Goal: Task Accomplishment & Management: Complete application form

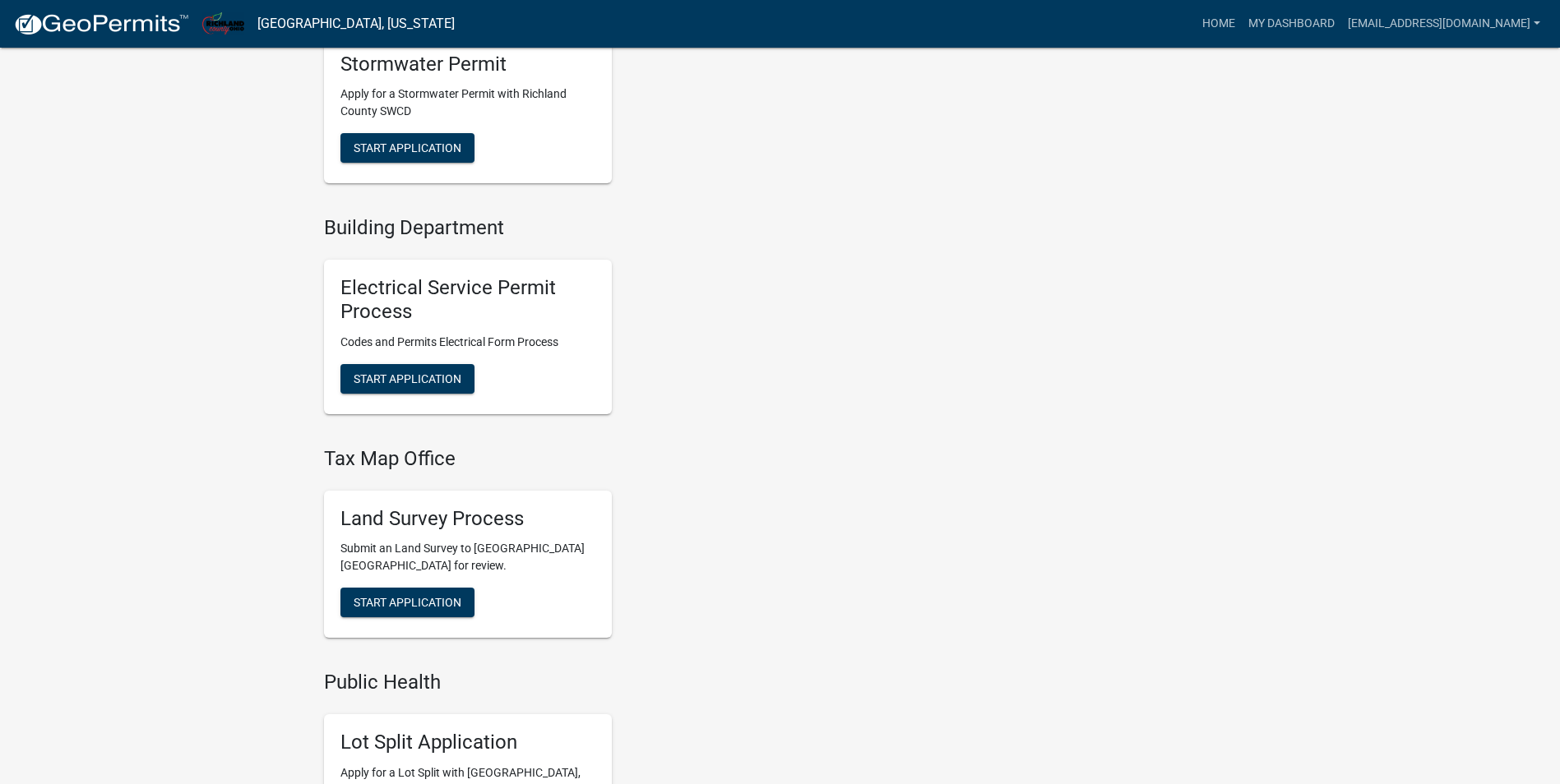
scroll to position [740, 0]
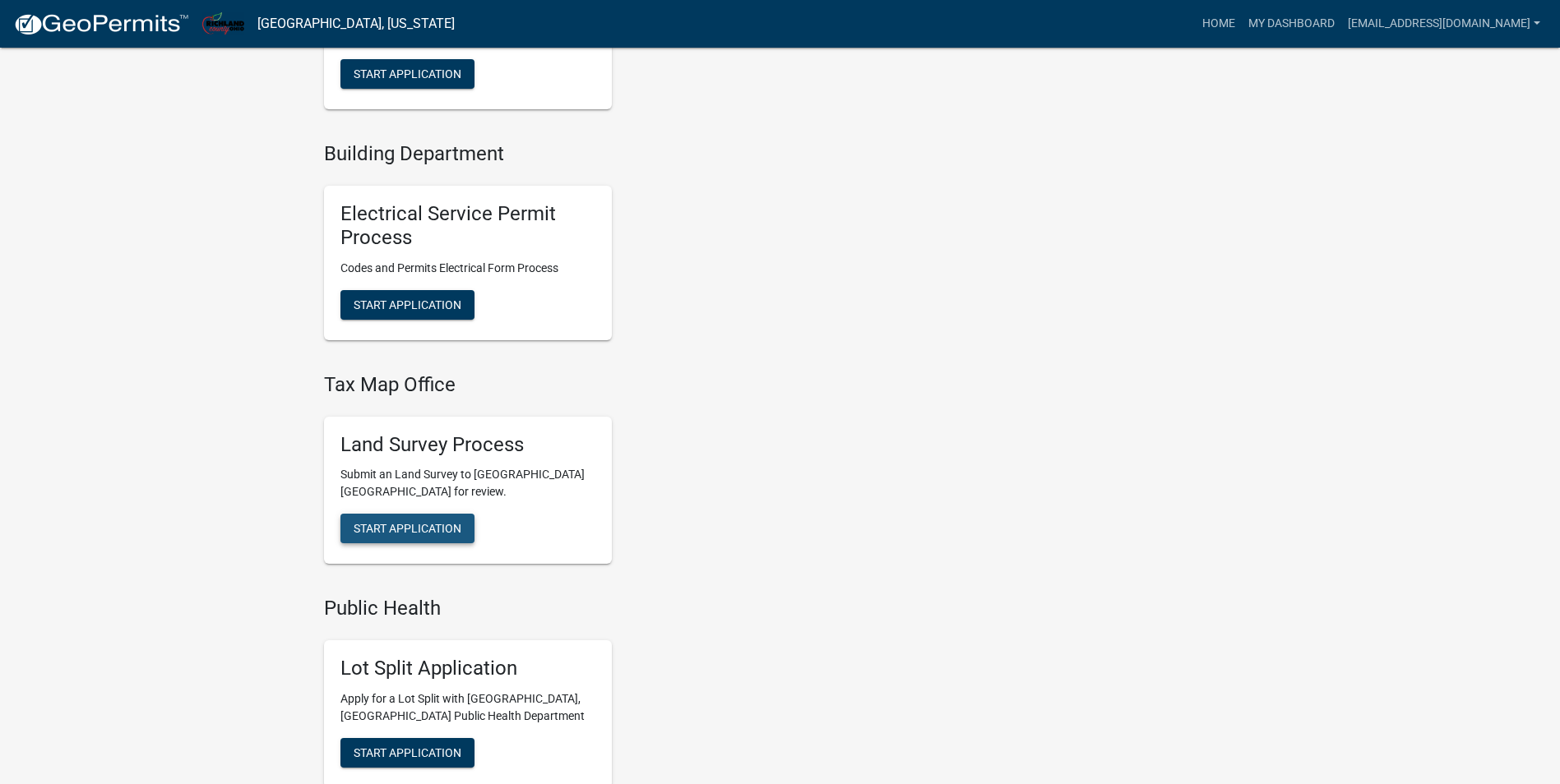
click at [419, 522] on span "Start Application" at bounding box center [407, 529] width 108 height 13
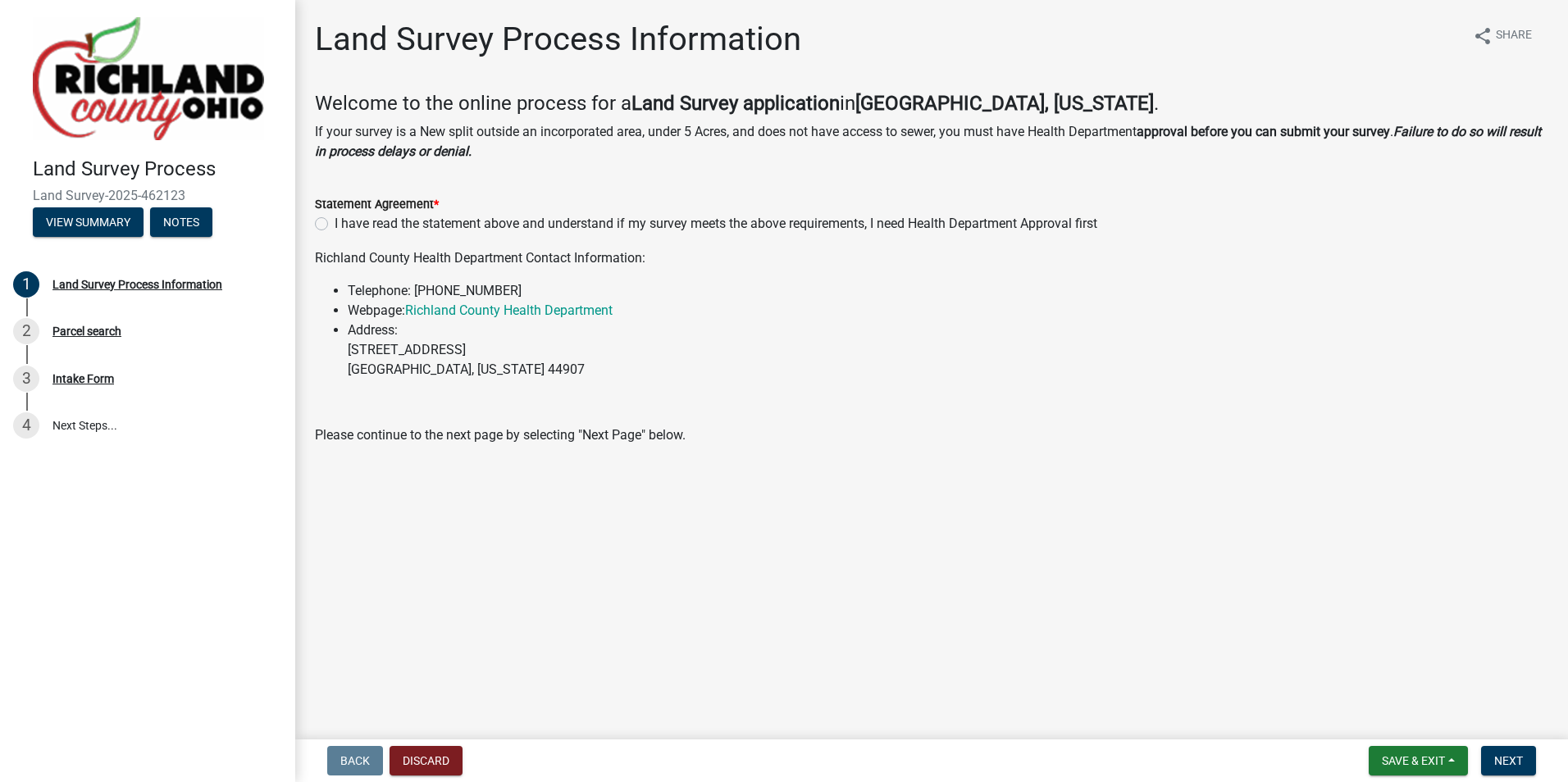
click at [335, 227] on label "I have read the statement above and understand if my survey meets the above req…" at bounding box center [715, 223] width 762 height 20
click at [335, 224] on input "I have read the statement above and understand if my survey meets the above req…" at bounding box center [339, 219] width 10 height 10
radio input "true"
click at [1522, 750] on button "Next" at bounding box center [1509, 760] width 55 height 29
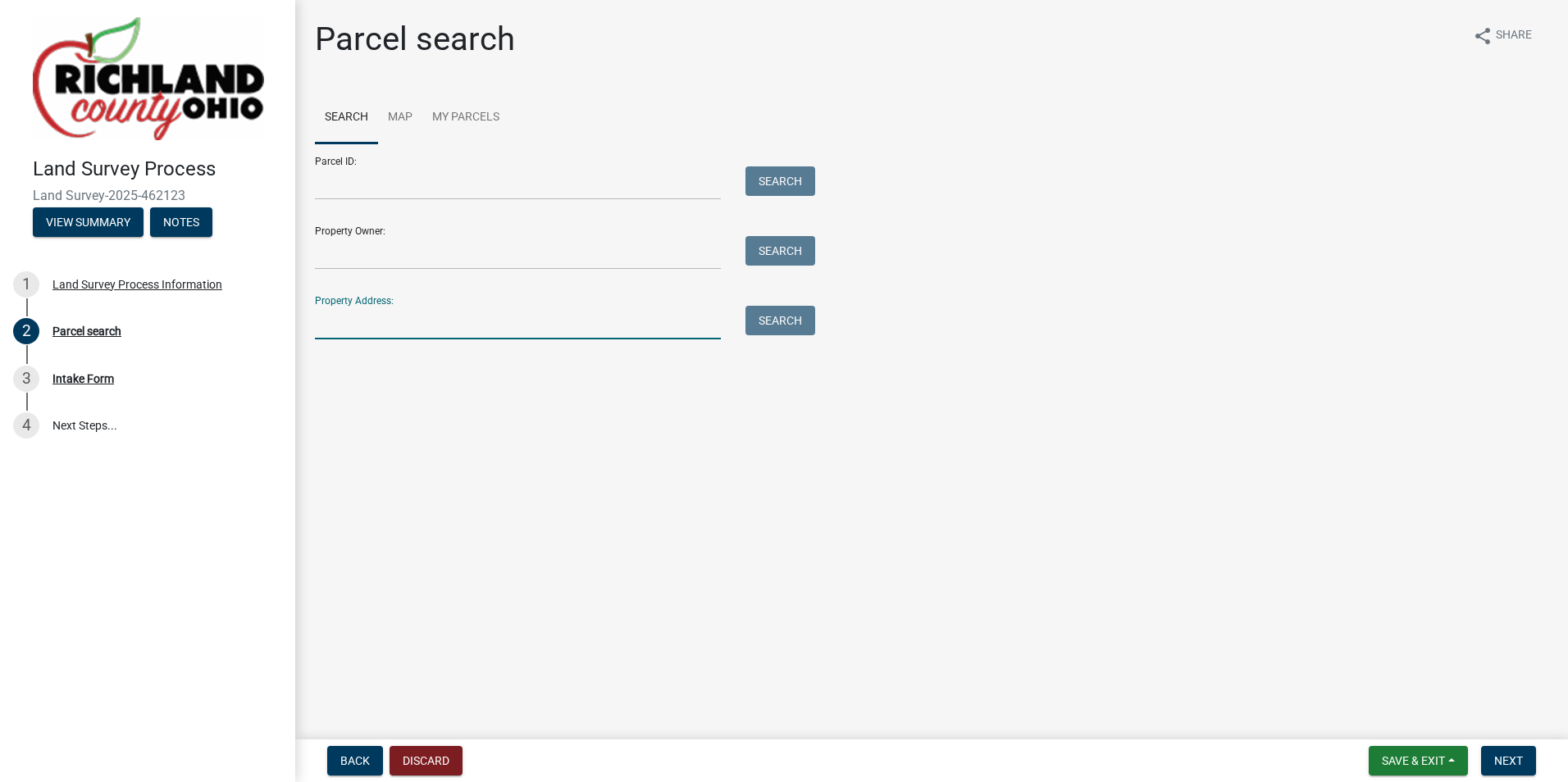
click at [377, 333] on input "Property Address:" at bounding box center [517, 323] width 406 height 34
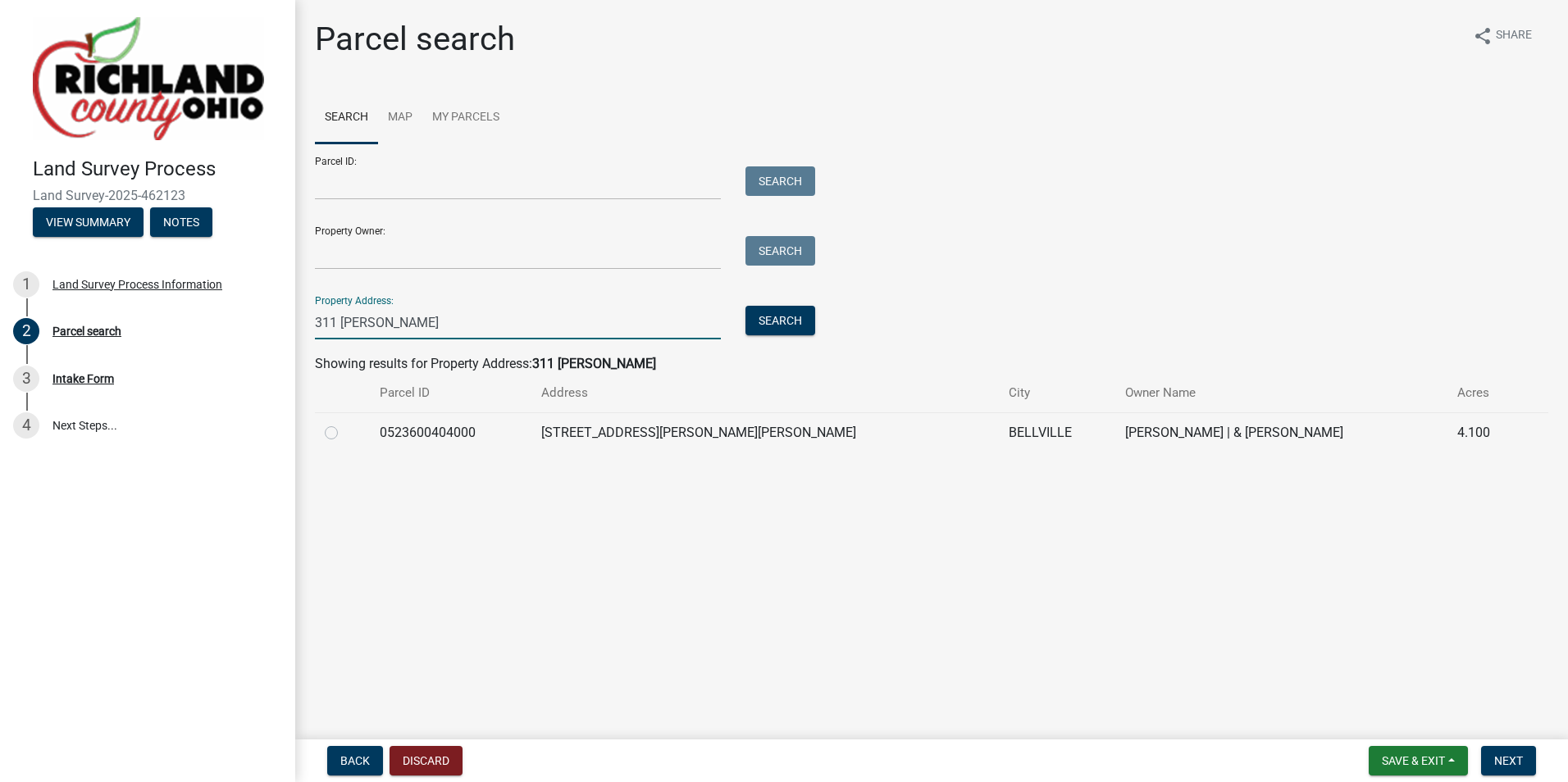
type input "311 [PERSON_NAME]"
click at [345, 423] on label at bounding box center [345, 423] width 0 height 0
click at [345, 432] on input "radio" at bounding box center [350, 428] width 10 height 10
radio input "true"
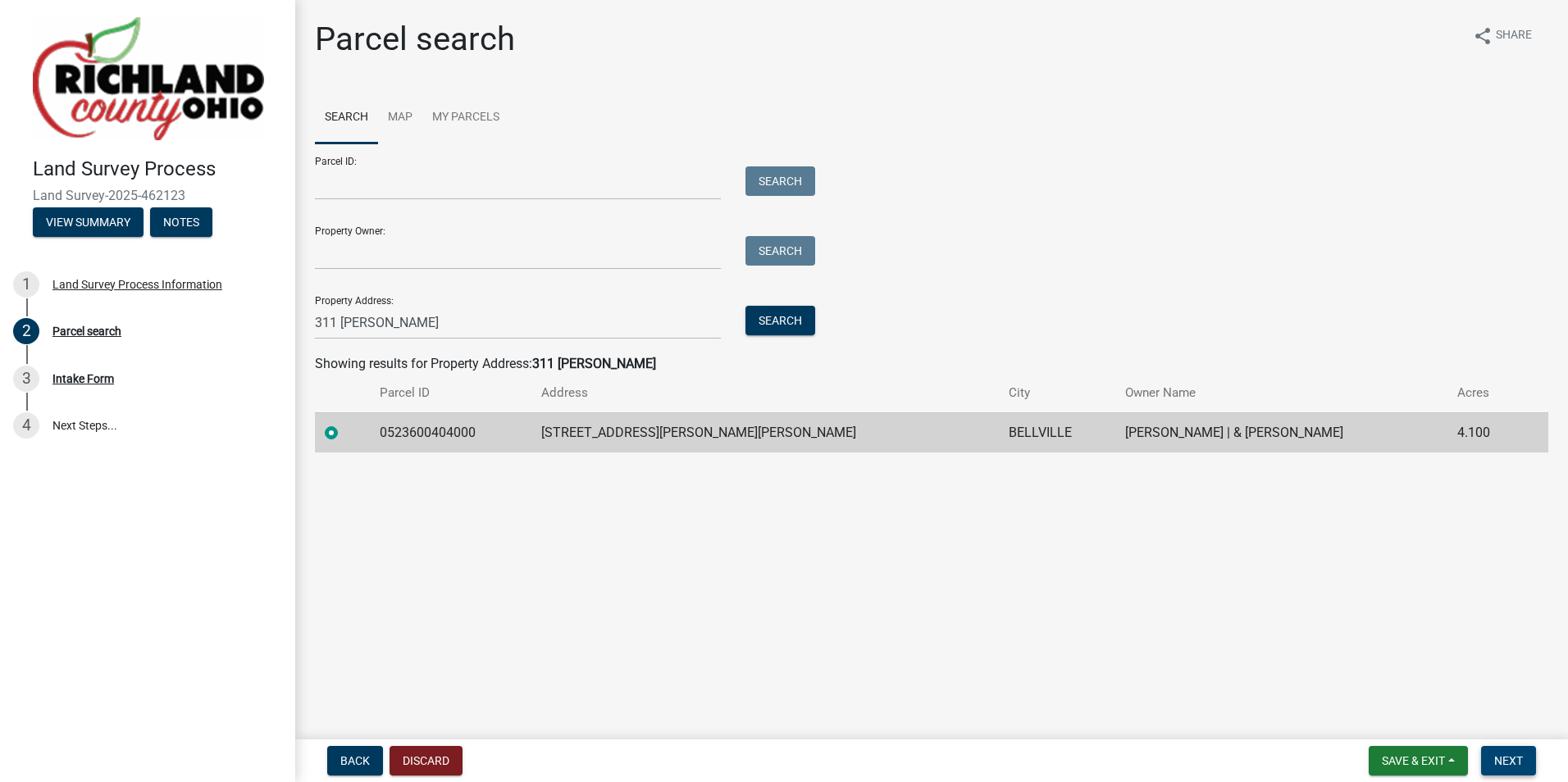
click at [1517, 750] on button "Next" at bounding box center [1509, 760] width 55 height 29
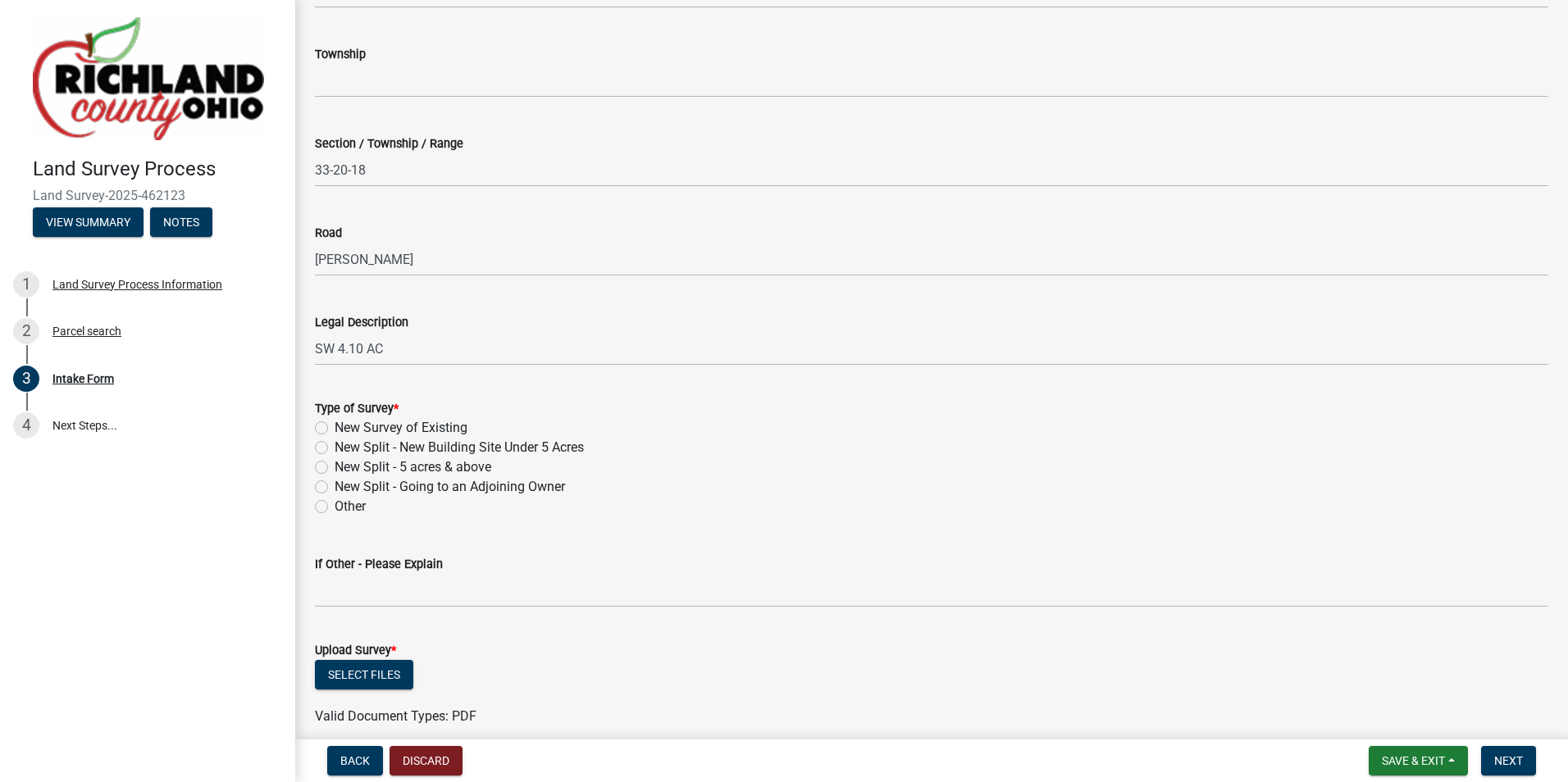
scroll to position [492, 0]
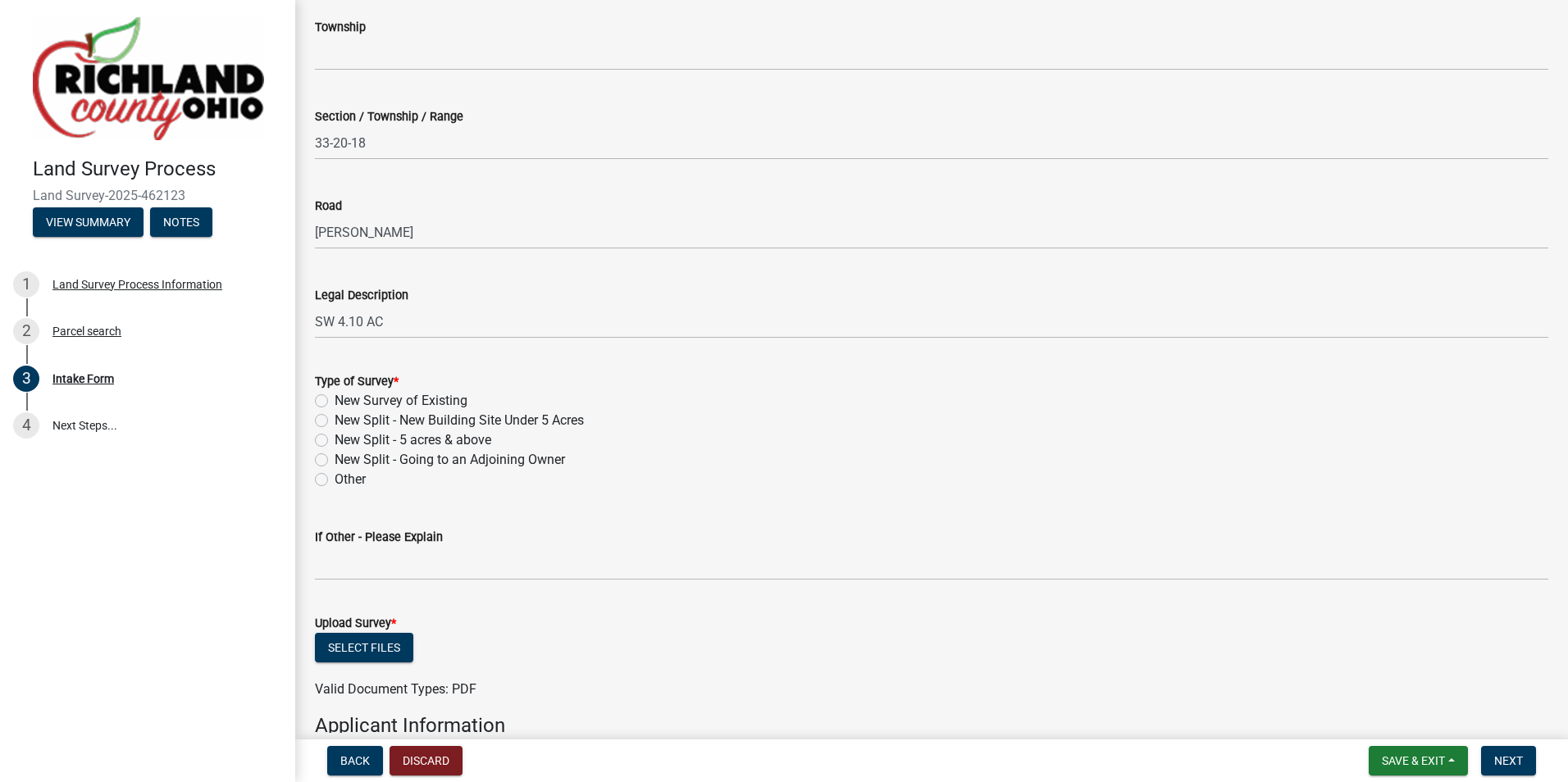
click at [335, 401] on label "New Survey of Existing" at bounding box center [400, 400] width 133 height 20
click at [335, 401] on input "New Survey of Existing" at bounding box center [339, 396] width 10 height 10
radio input "true"
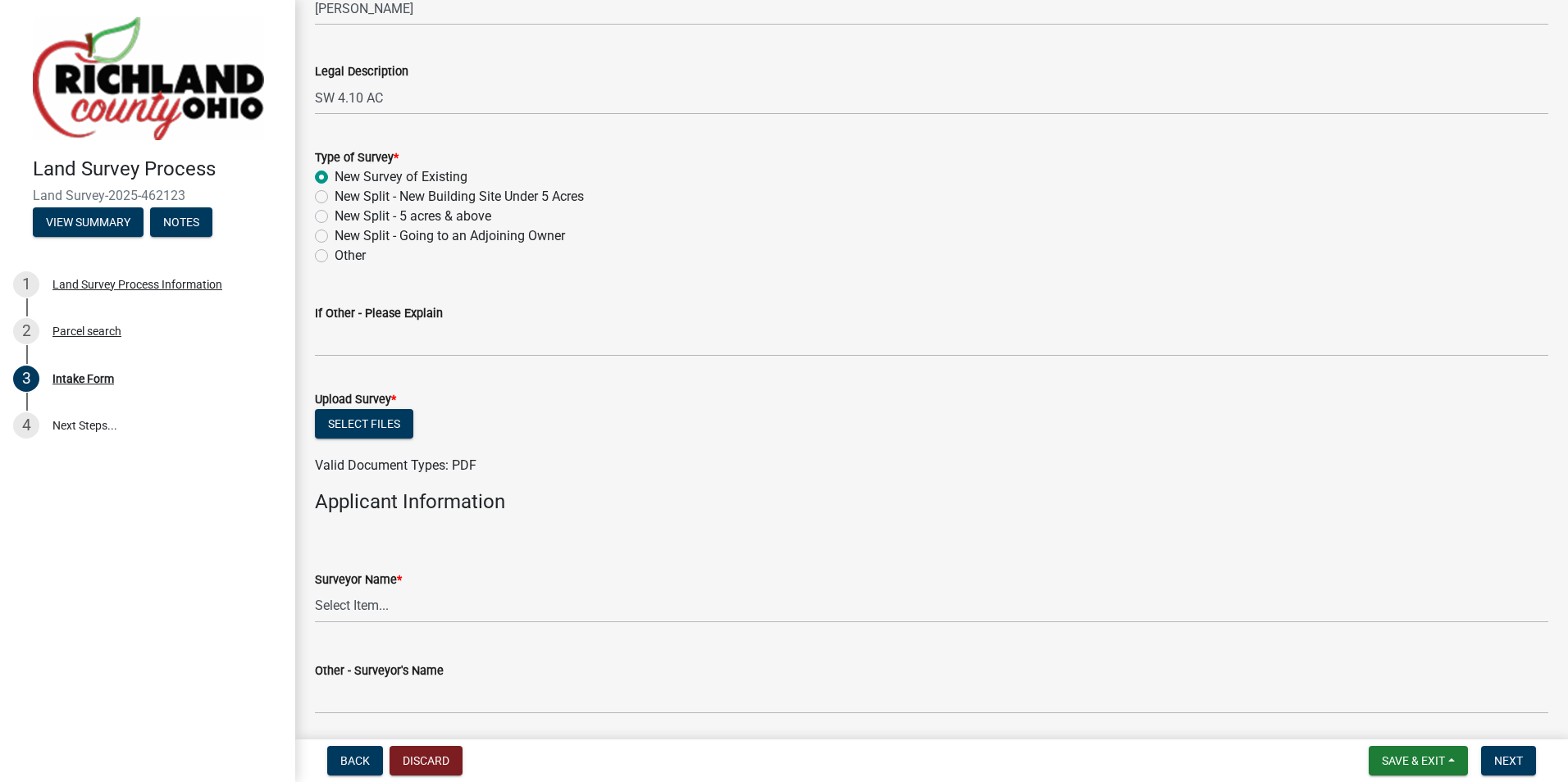
scroll to position [738, 0]
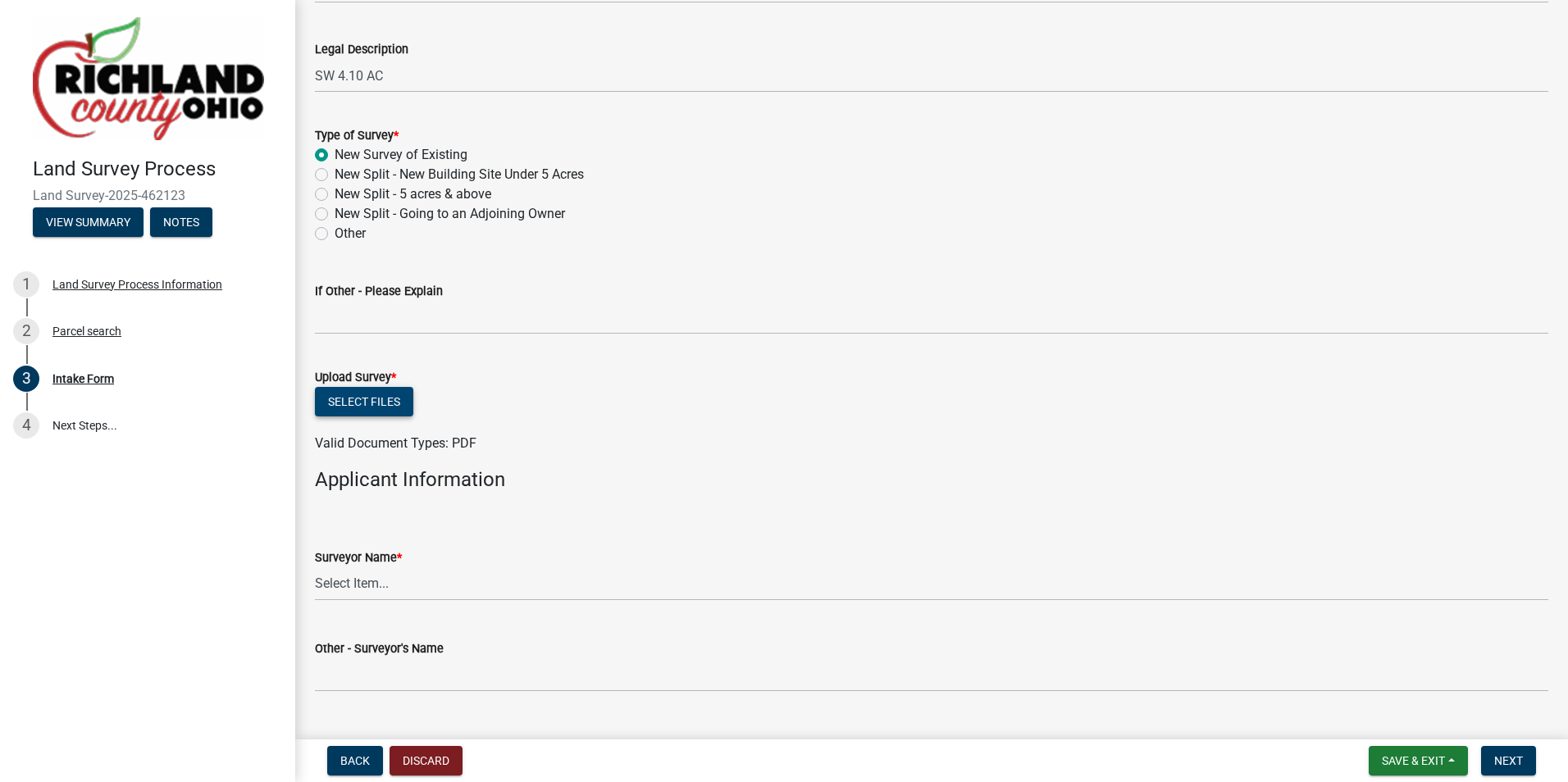
click at [361, 399] on button "Select files" at bounding box center [364, 401] width 98 height 29
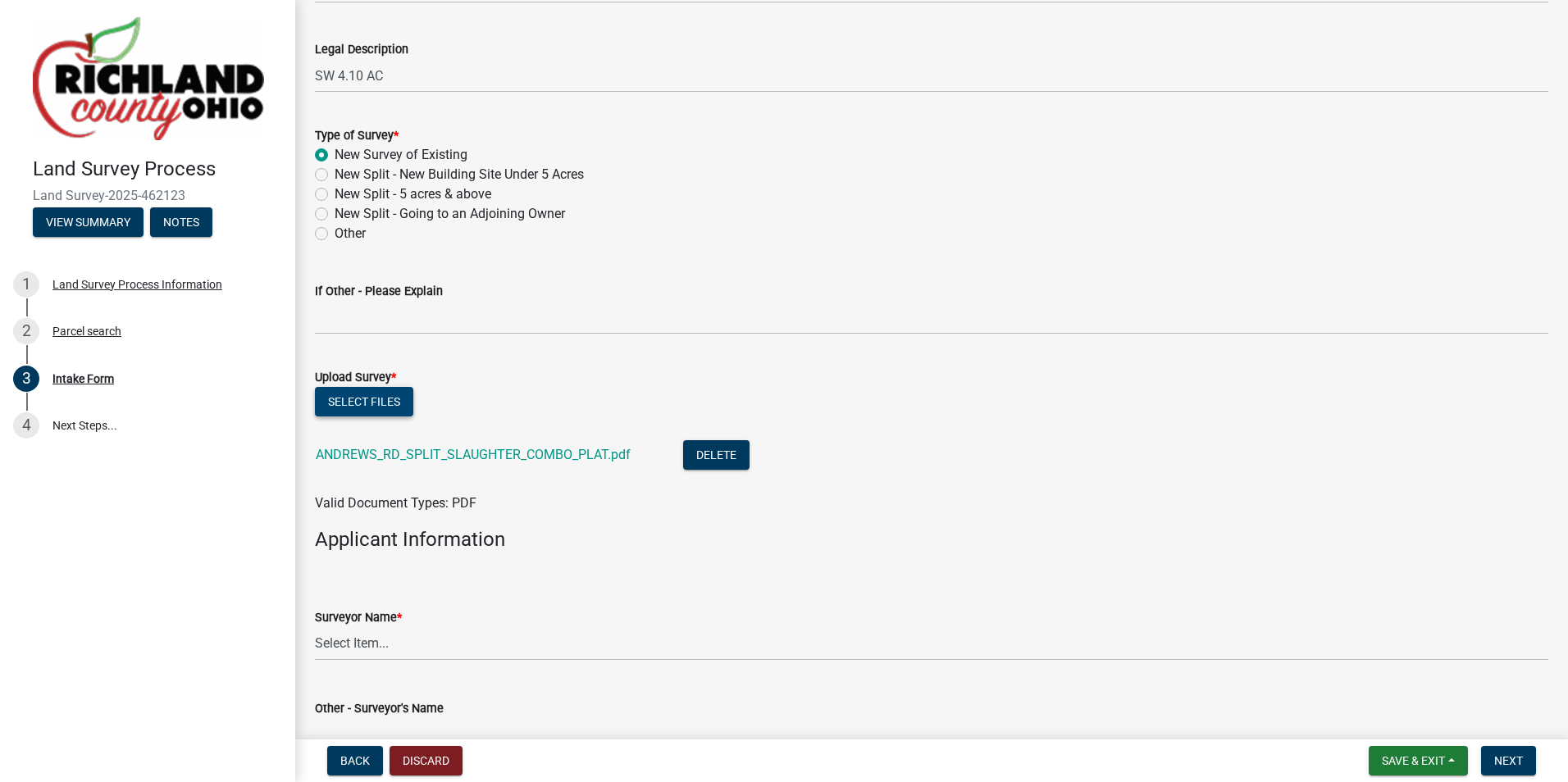
click at [365, 396] on button "Select files" at bounding box center [364, 401] width 98 height 29
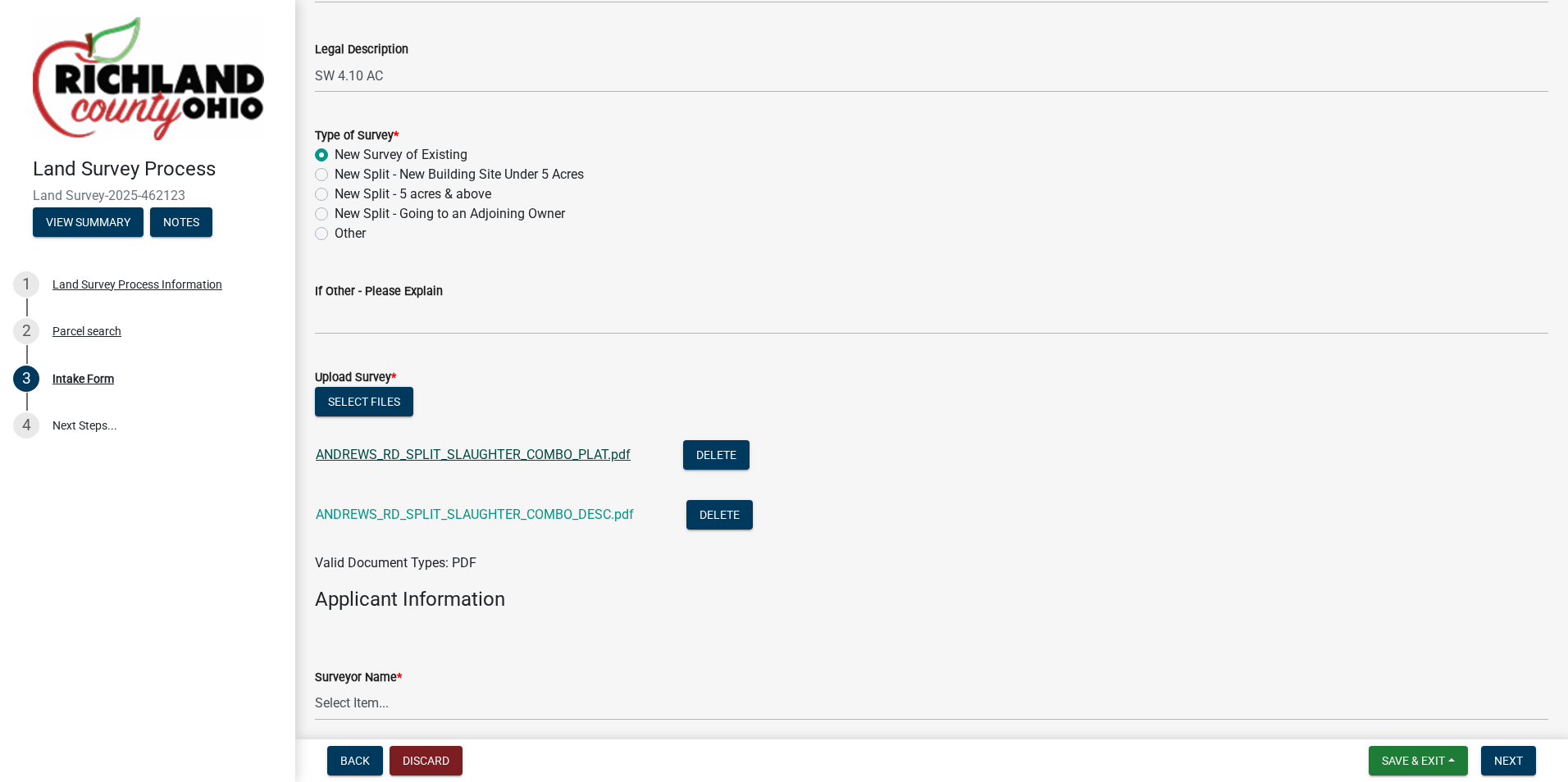
click at [440, 453] on link "ANDREWS_RD_SPLIT_SLAUGHTER_COMBO_PLAT.pdf" at bounding box center [473, 454] width 315 height 16
click at [565, 510] on link "ANDREWS_RD_SPLIT_SLAUGHTER_COMBO_DESC.pdf" at bounding box center [475, 514] width 318 height 16
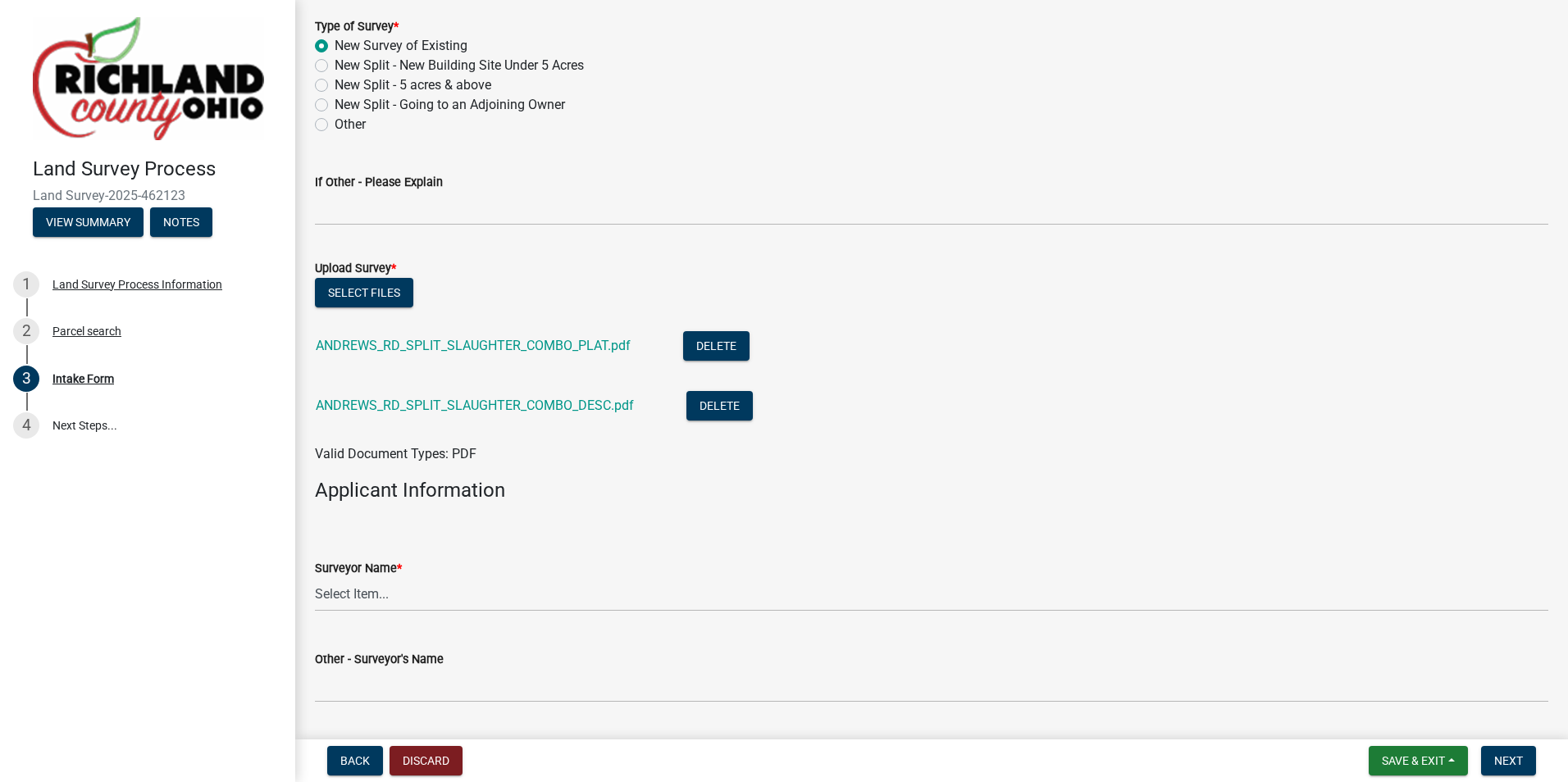
scroll to position [902, 0]
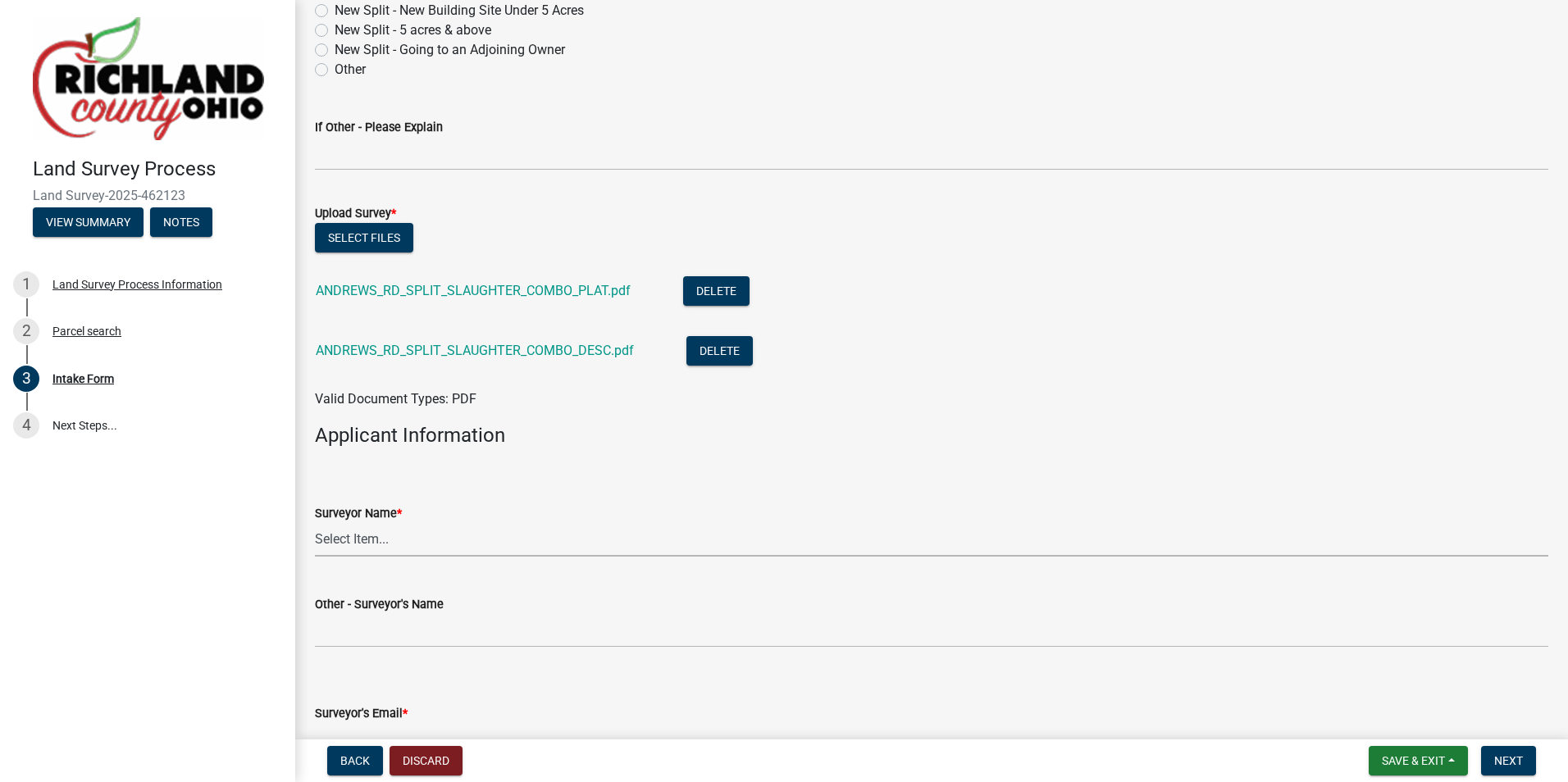
click at [391, 539] on select "Select Item... [PERSON_NAME], [PERSON_NAME], [PERSON_NAME], [PERSON_NAME], [PER…" at bounding box center [931, 540] width 1233 height 34
click at [315, 523] on select "Select Item... [PERSON_NAME], [PERSON_NAME], [PERSON_NAME], [PERSON_NAME], [PER…" at bounding box center [931, 540] width 1233 height 34
select select "e3ca45da-66a7-4348-bdb2-aae22e64458a"
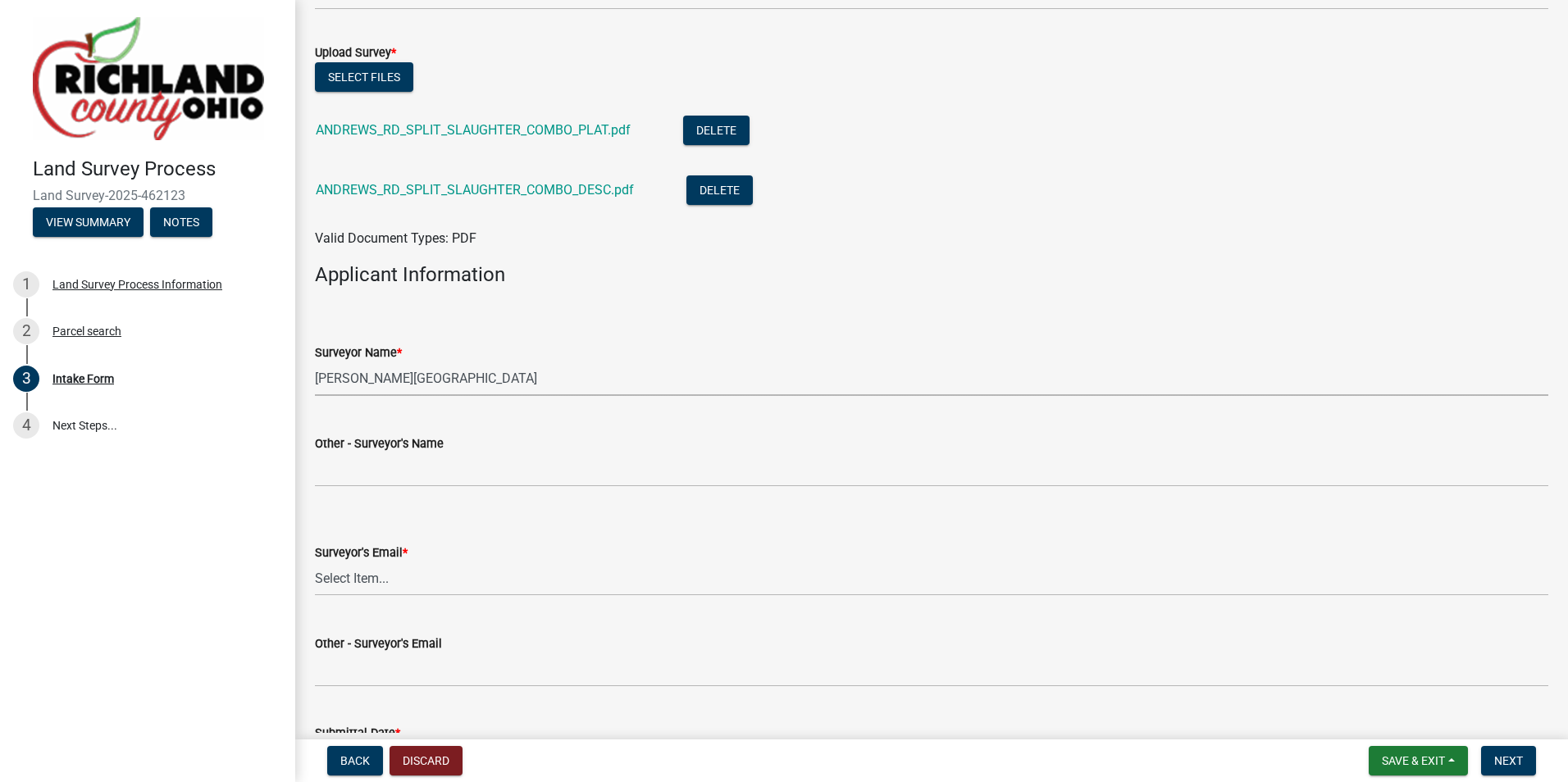
scroll to position [1067, 0]
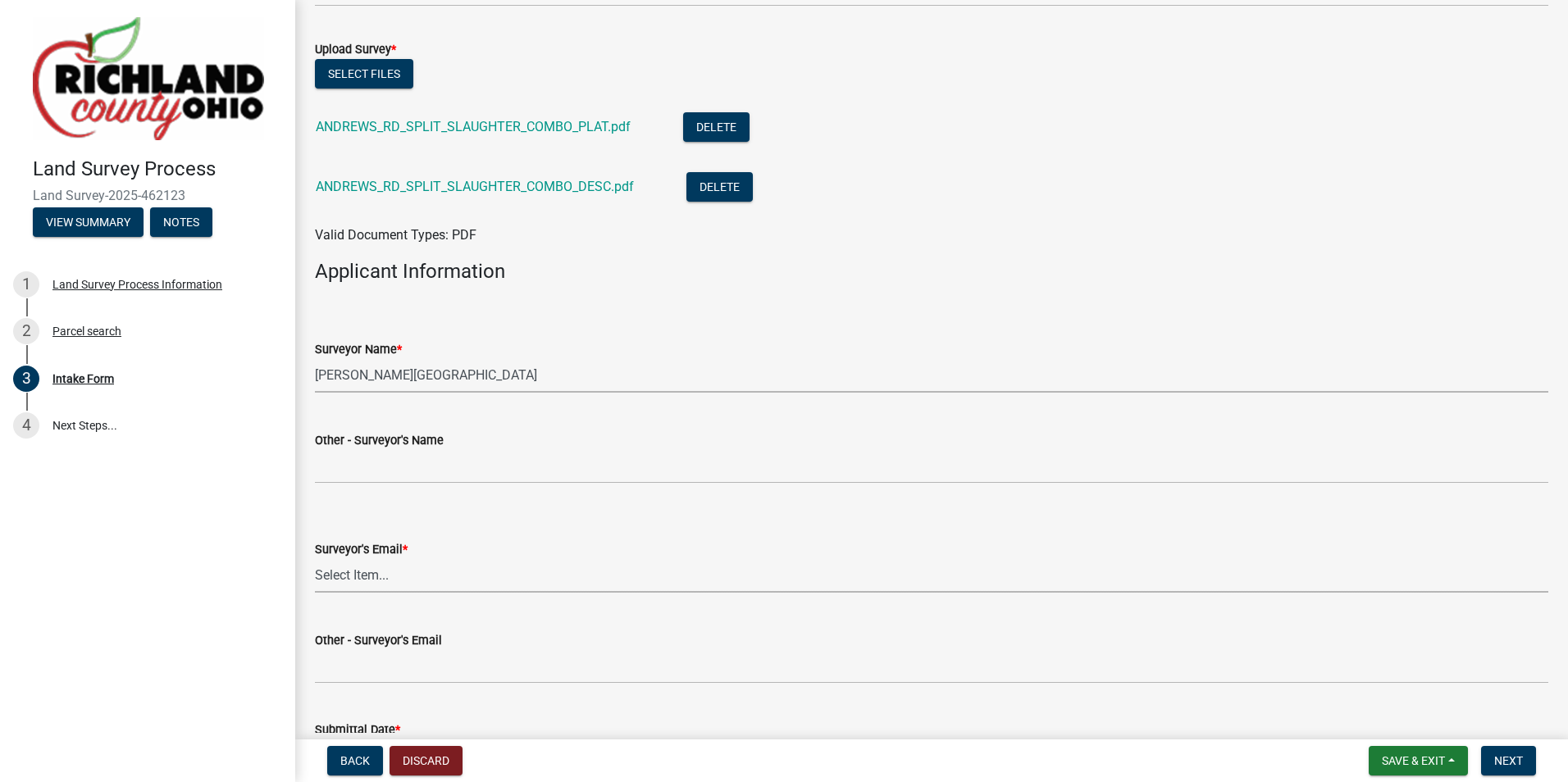
click at [354, 580] on select "Select Item... [EMAIL_ADDRESS][DOMAIN_NAME] [EMAIL_ADDRESS][DOMAIN_NAME] [EMAIL…" at bounding box center [931, 577] width 1233 height 34
click at [315, 560] on select "Select Item... [EMAIL_ADDRESS][DOMAIN_NAME] [EMAIL_ADDRESS][DOMAIN_NAME] [EMAIL…" at bounding box center [931, 577] width 1233 height 34
select select "5c0a573e-17ec-4098-be21-054cfa68ffd7"
click at [1509, 760] on span "Next" at bounding box center [1509, 761] width 28 height 13
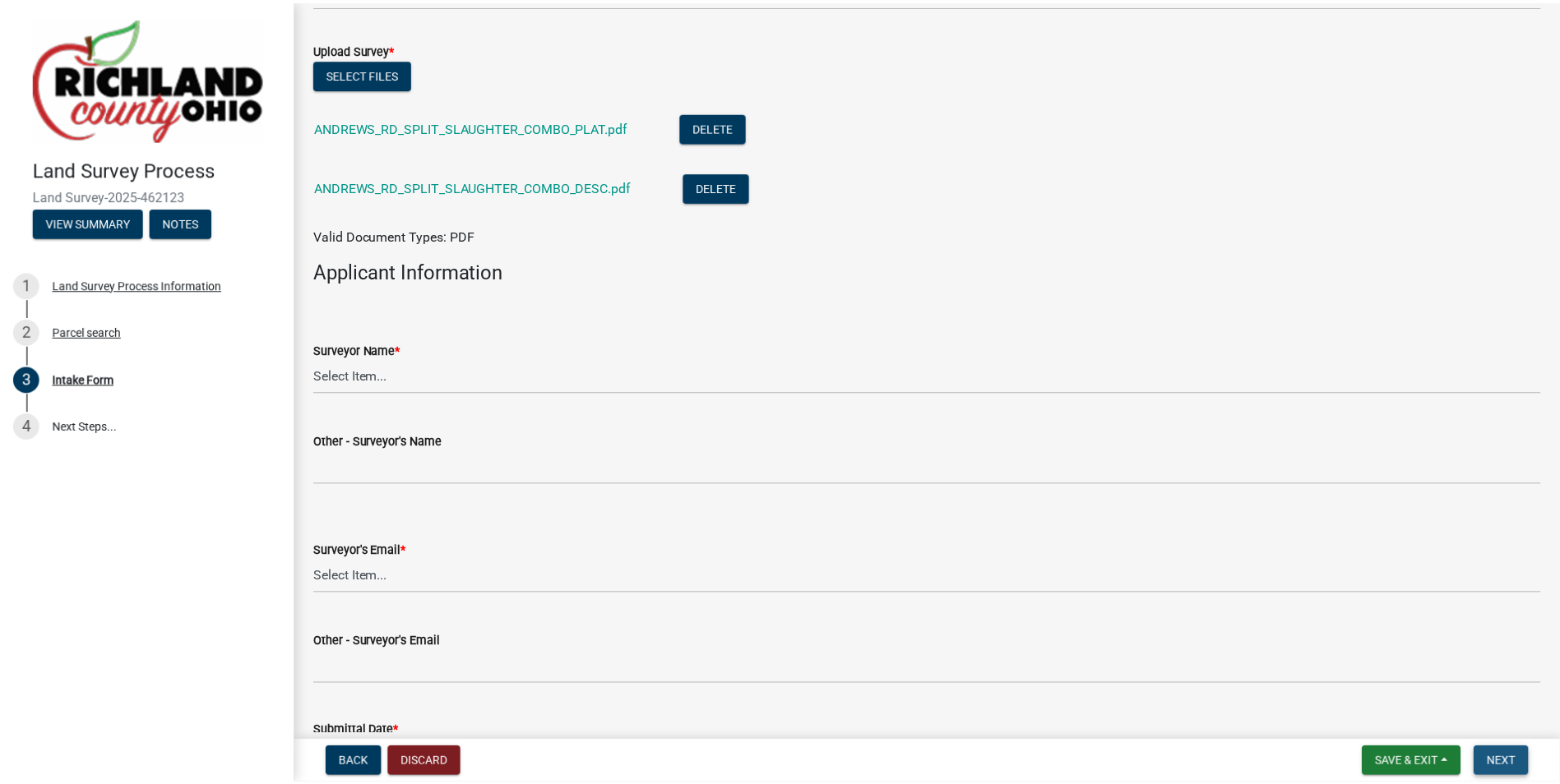
scroll to position [0, 0]
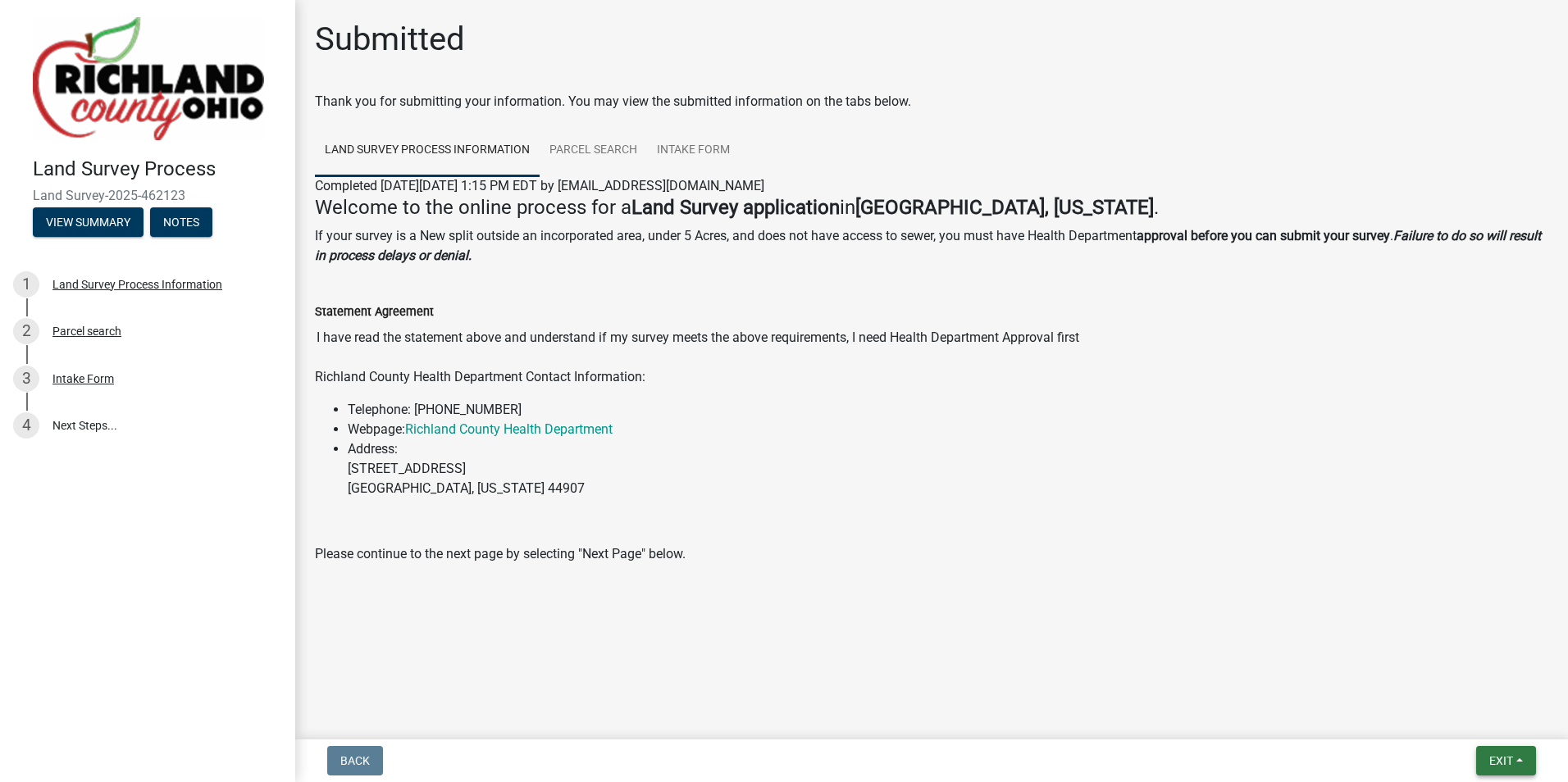
click at [1498, 756] on span "Exit" at bounding box center [1501, 761] width 24 height 13
click at [1437, 710] on button "Save & Exit" at bounding box center [1470, 719] width 131 height 40
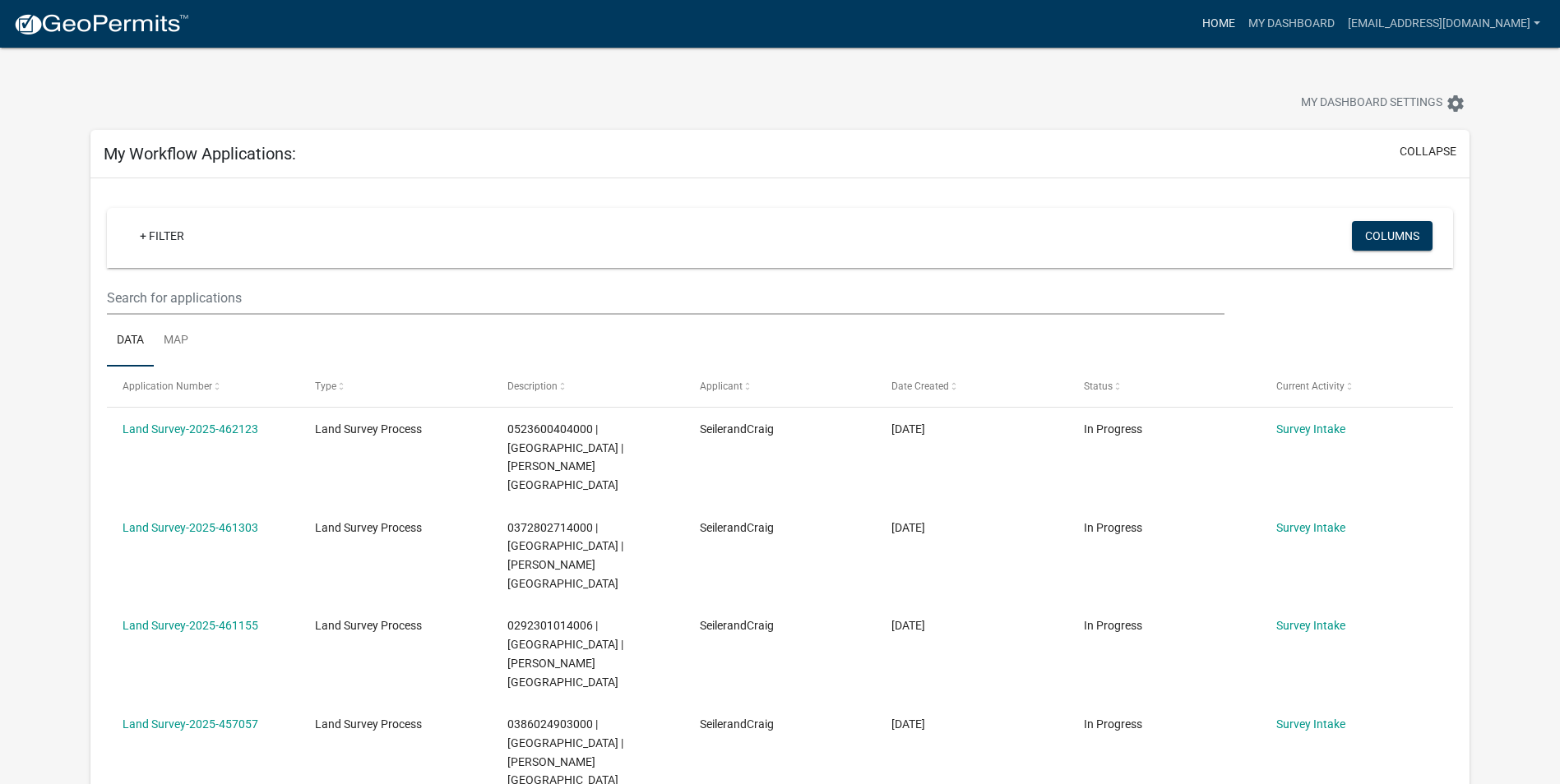
click at [1196, 26] on link "Home" at bounding box center [1219, 24] width 46 height 31
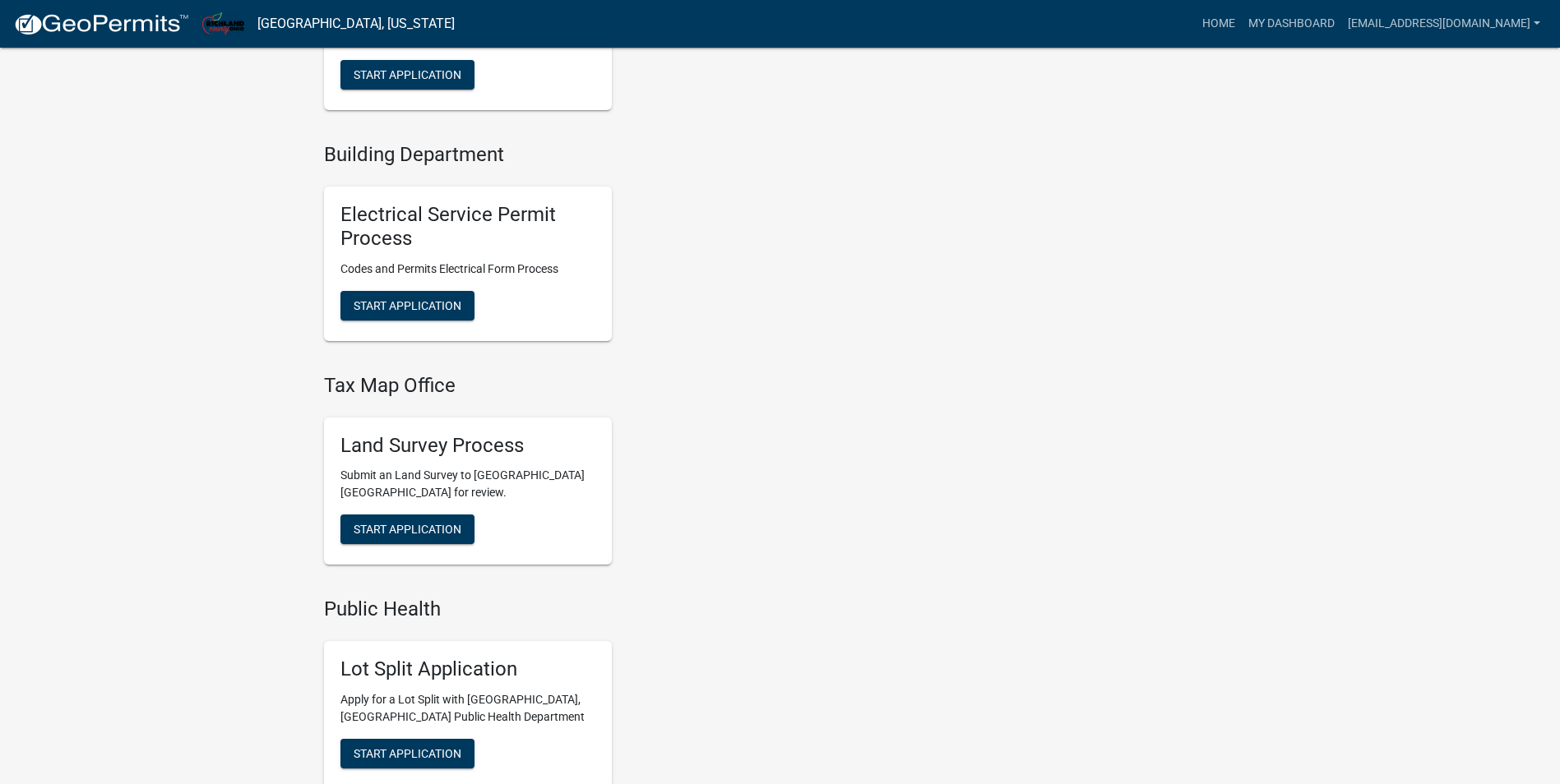
scroll to position [740, 0]
click at [371, 534] on span "Start Application" at bounding box center [407, 529] width 108 height 13
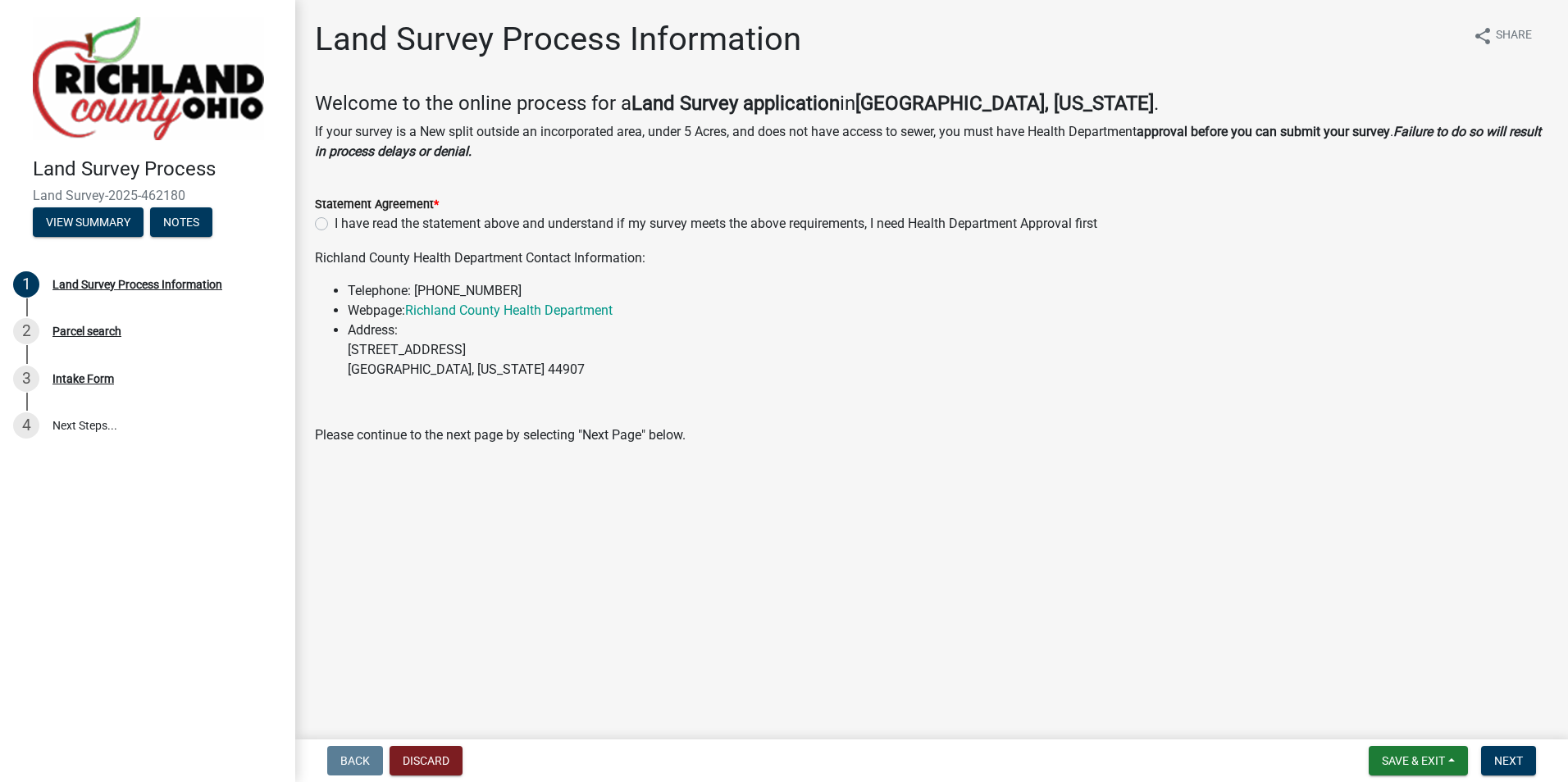
click at [335, 220] on label "I have read the statement above and understand if my survey meets the above req…" at bounding box center [715, 223] width 762 height 20
click at [335, 220] on input "I have read the statement above and understand if my survey meets the above req…" at bounding box center [339, 219] width 10 height 10
radio input "true"
click at [1508, 766] on span "Next" at bounding box center [1509, 761] width 28 height 13
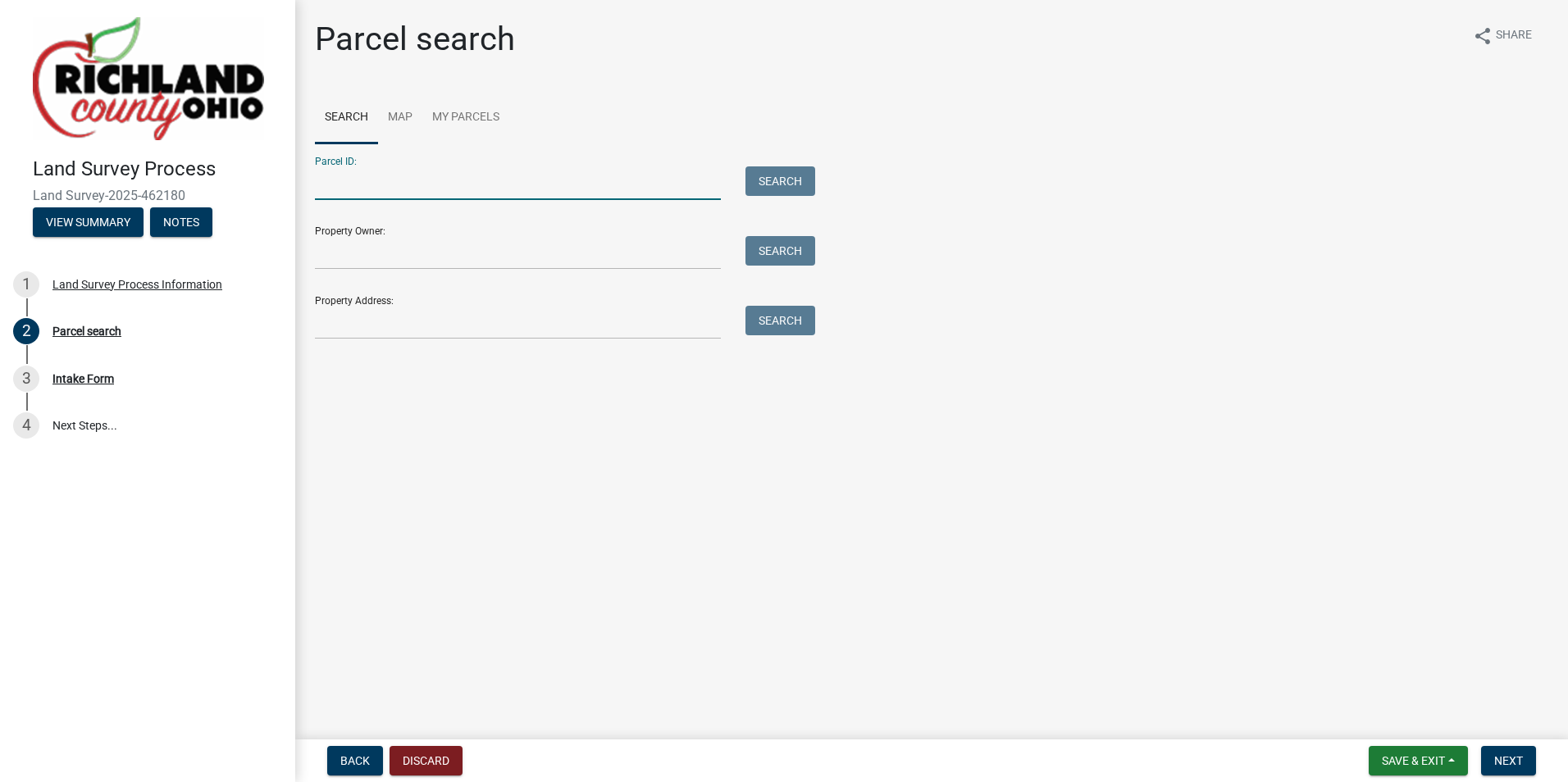
paste input "0523601913003"
click at [344, 184] on input "0523601913003" at bounding box center [517, 184] width 406 height 34
type input "0523601913003"
click at [781, 185] on button "Search" at bounding box center [780, 181] width 70 height 29
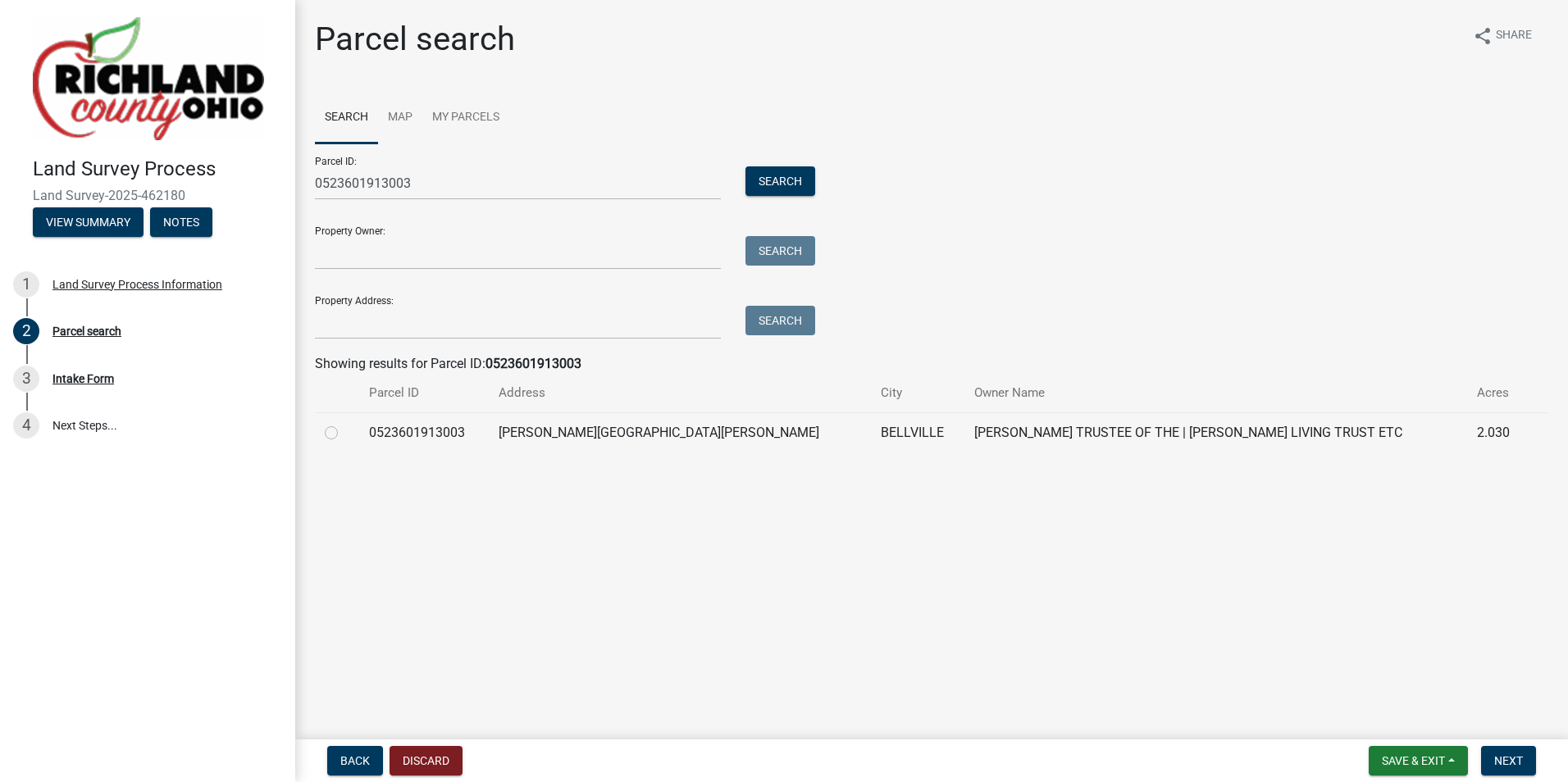
click at [345, 423] on label at bounding box center [345, 423] width 0 height 0
click at [345, 432] on input "radio" at bounding box center [350, 428] width 10 height 10
radio input "true"
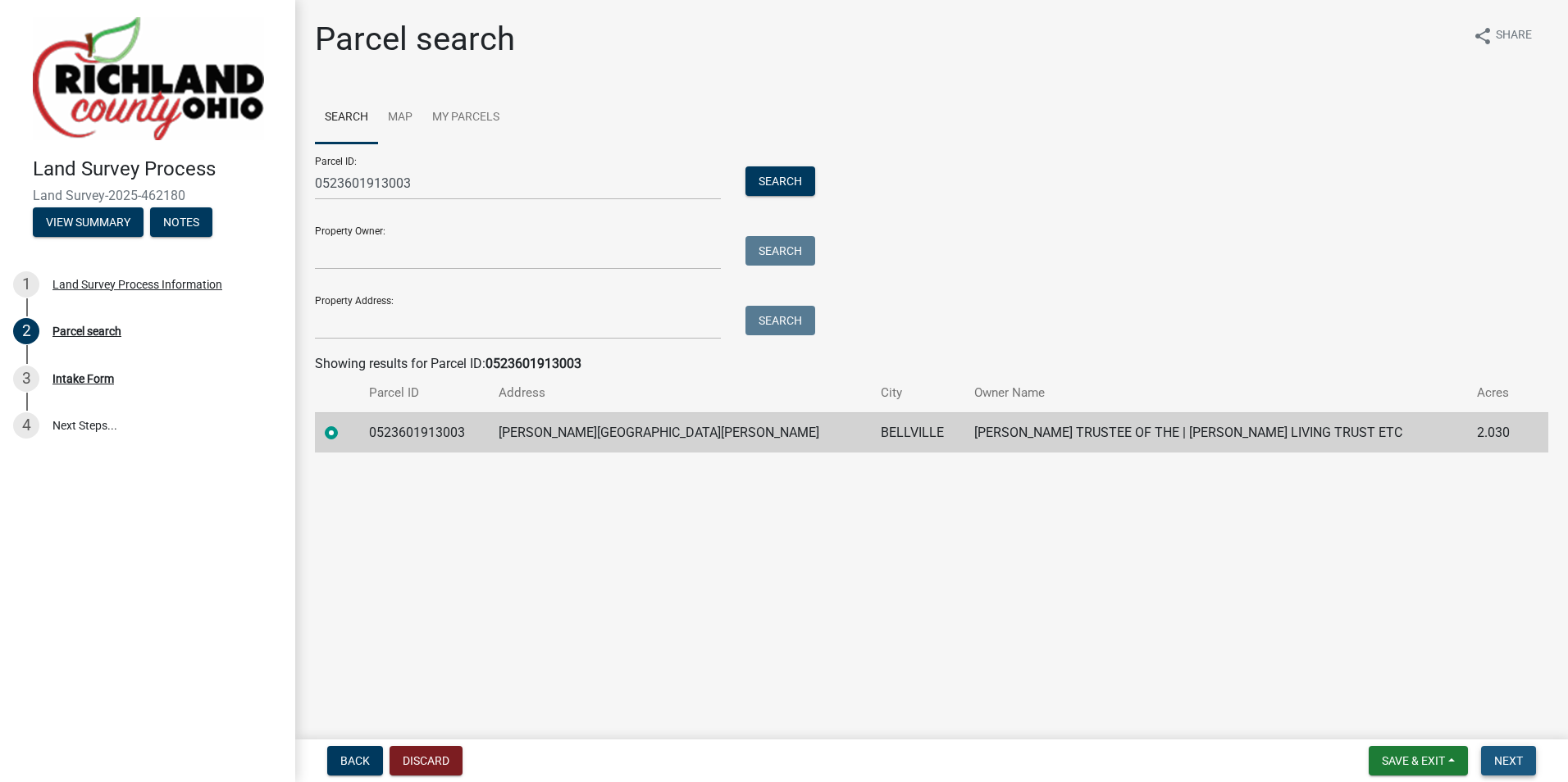
click at [1500, 752] on button "Next" at bounding box center [1509, 760] width 55 height 29
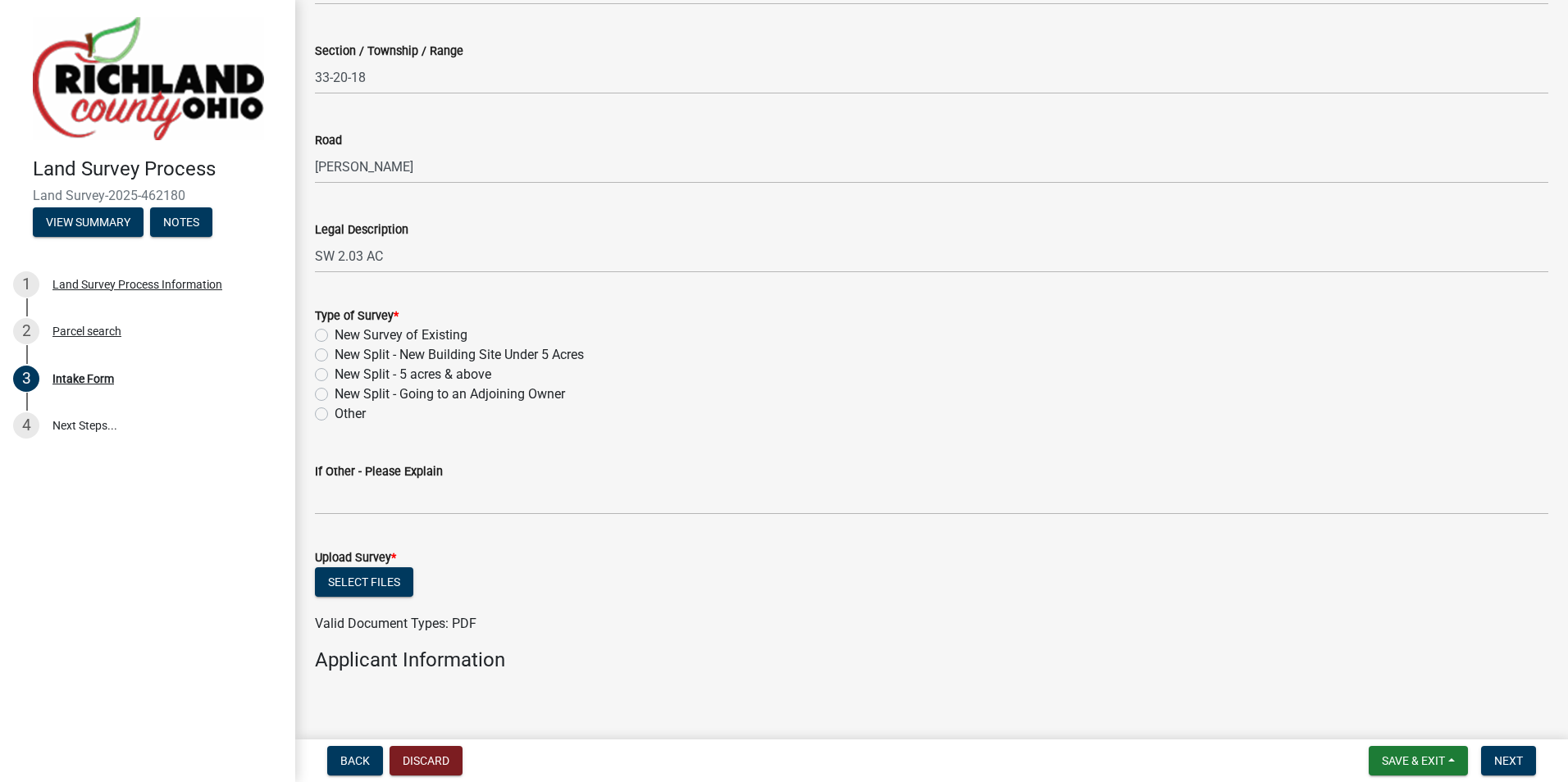
scroll to position [574, 0]
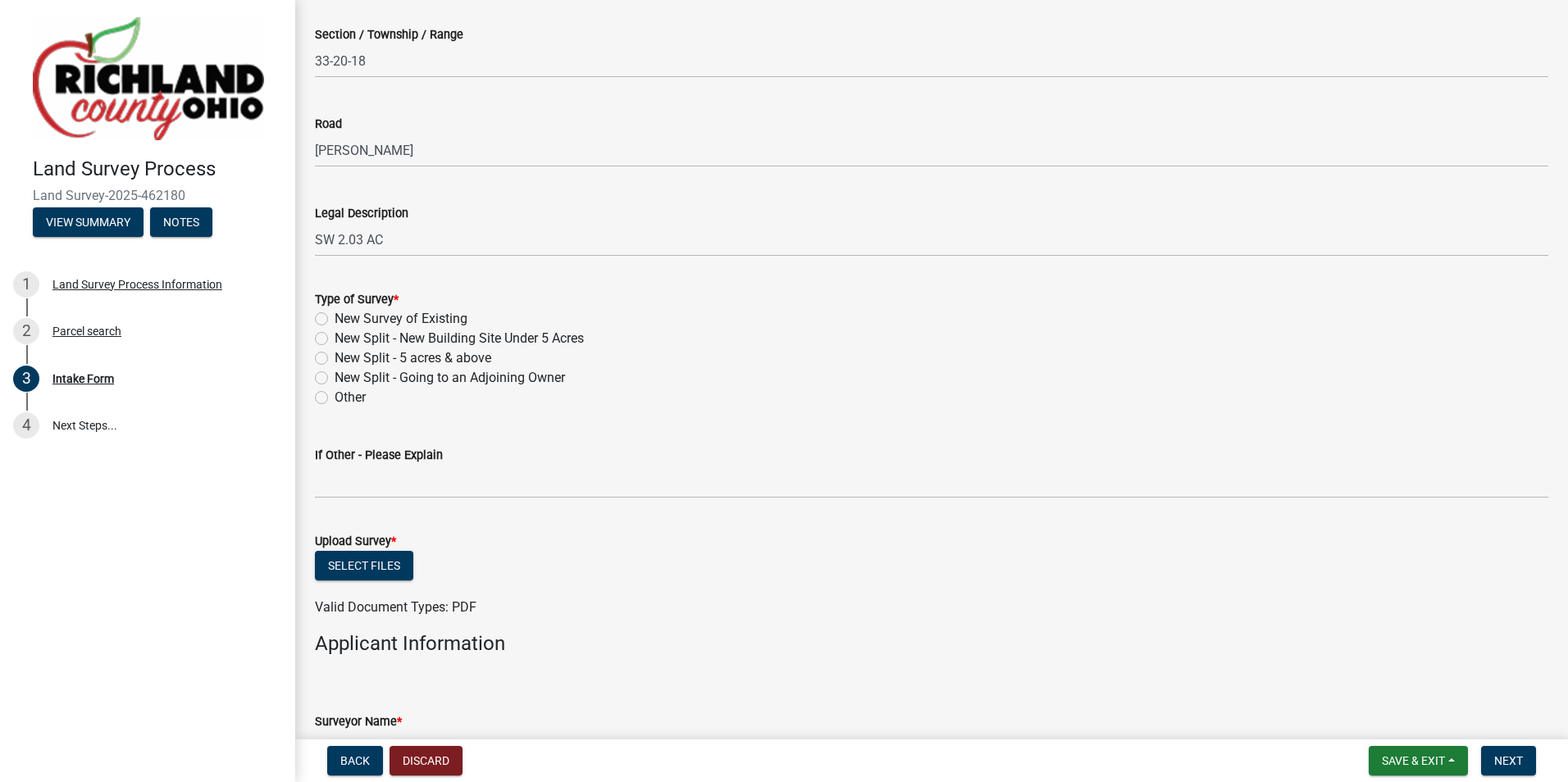
click at [335, 319] on label "New Survey of Existing" at bounding box center [400, 318] width 133 height 20
click at [335, 319] on input "New Survey of Existing" at bounding box center [339, 314] width 10 height 10
radio input "true"
click at [368, 562] on button "Select files" at bounding box center [364, 565] width 98 height 29
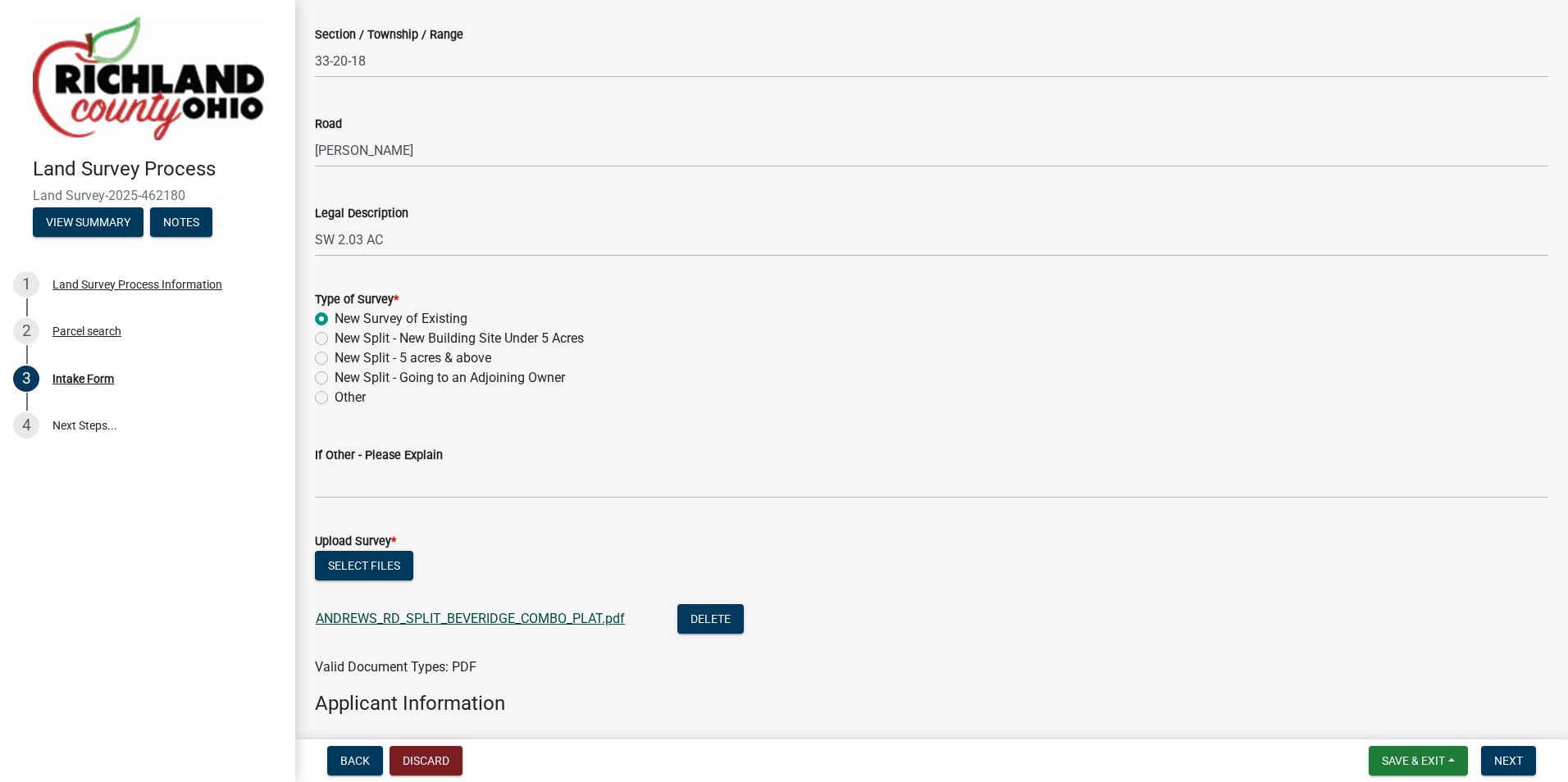
click at [492, 616] on link "ANDREWS_RD_SPLIT_BEVERIDGE_COMBO_PLAT.pdf" at bounding box center [470, 618] width 309 height 16
click at [372, 569] on button "Select files" at bounding box center [364, 565] width 98 height 29
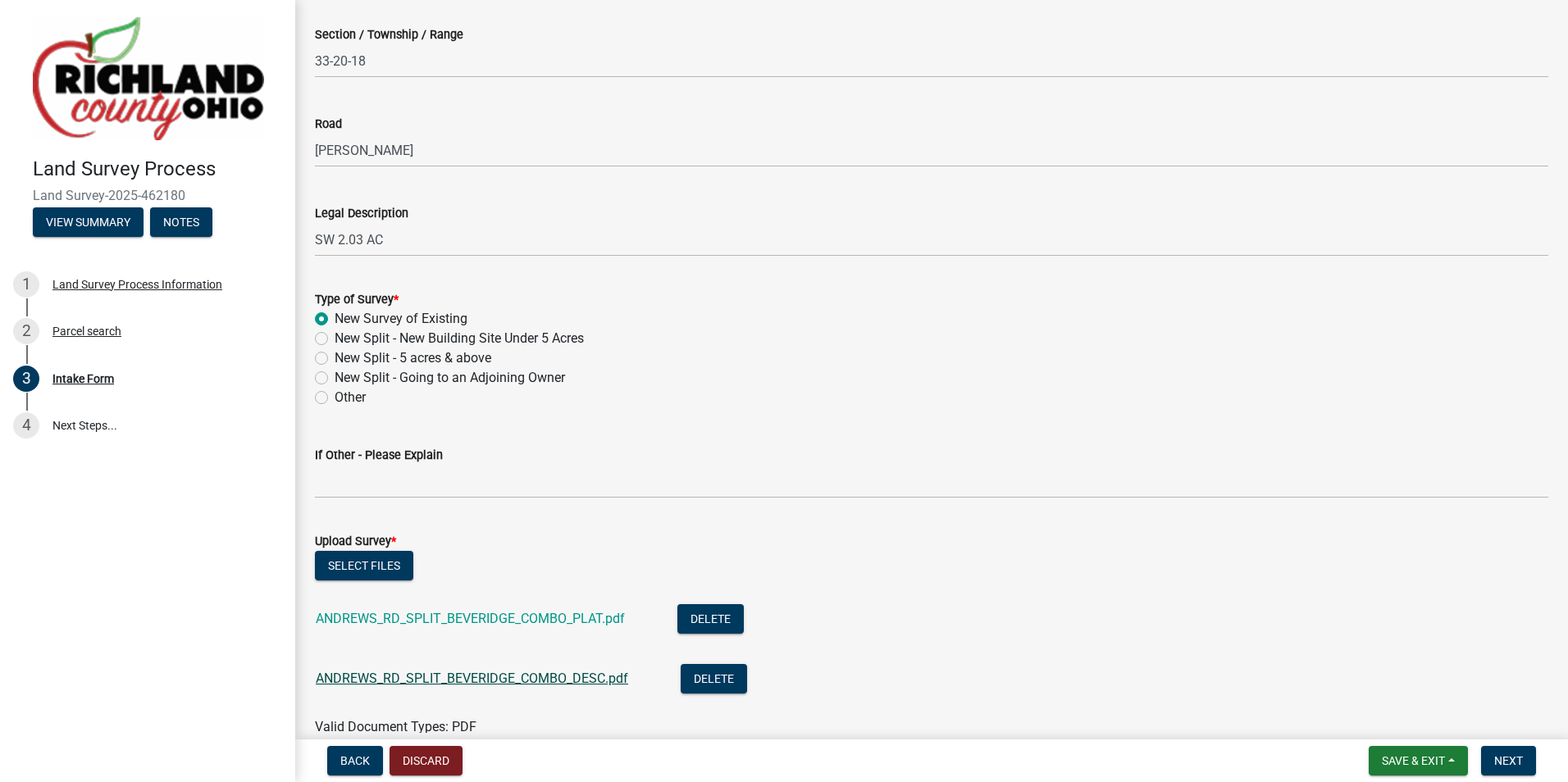
click at [561, 679] on link "ANDREWS_RD_SPLIT_BEVERIDGE_COMBO_DESC.pdf" at bounding box center [472, 678] width 313 height 16
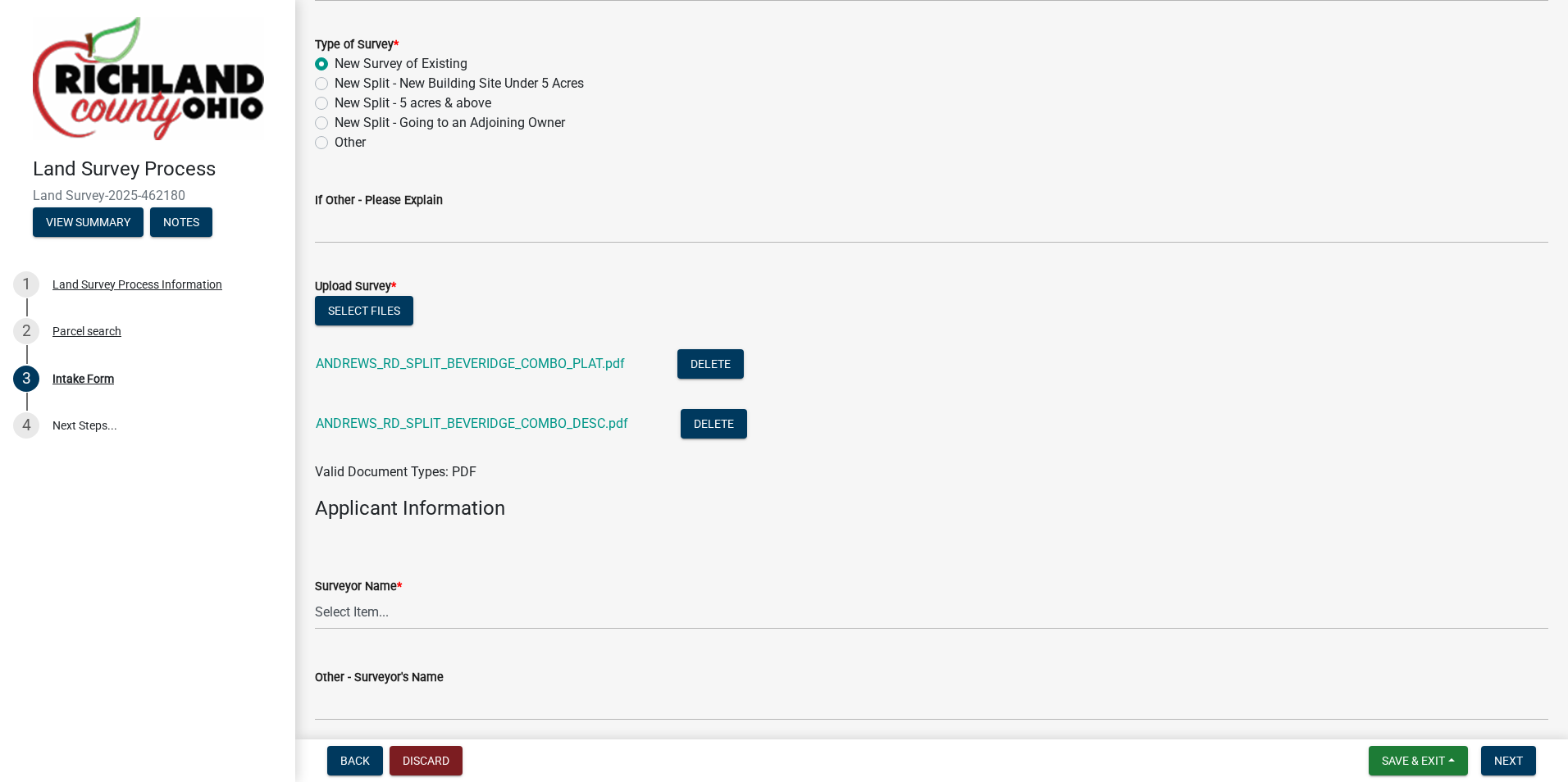
scroll to position [902, 0]
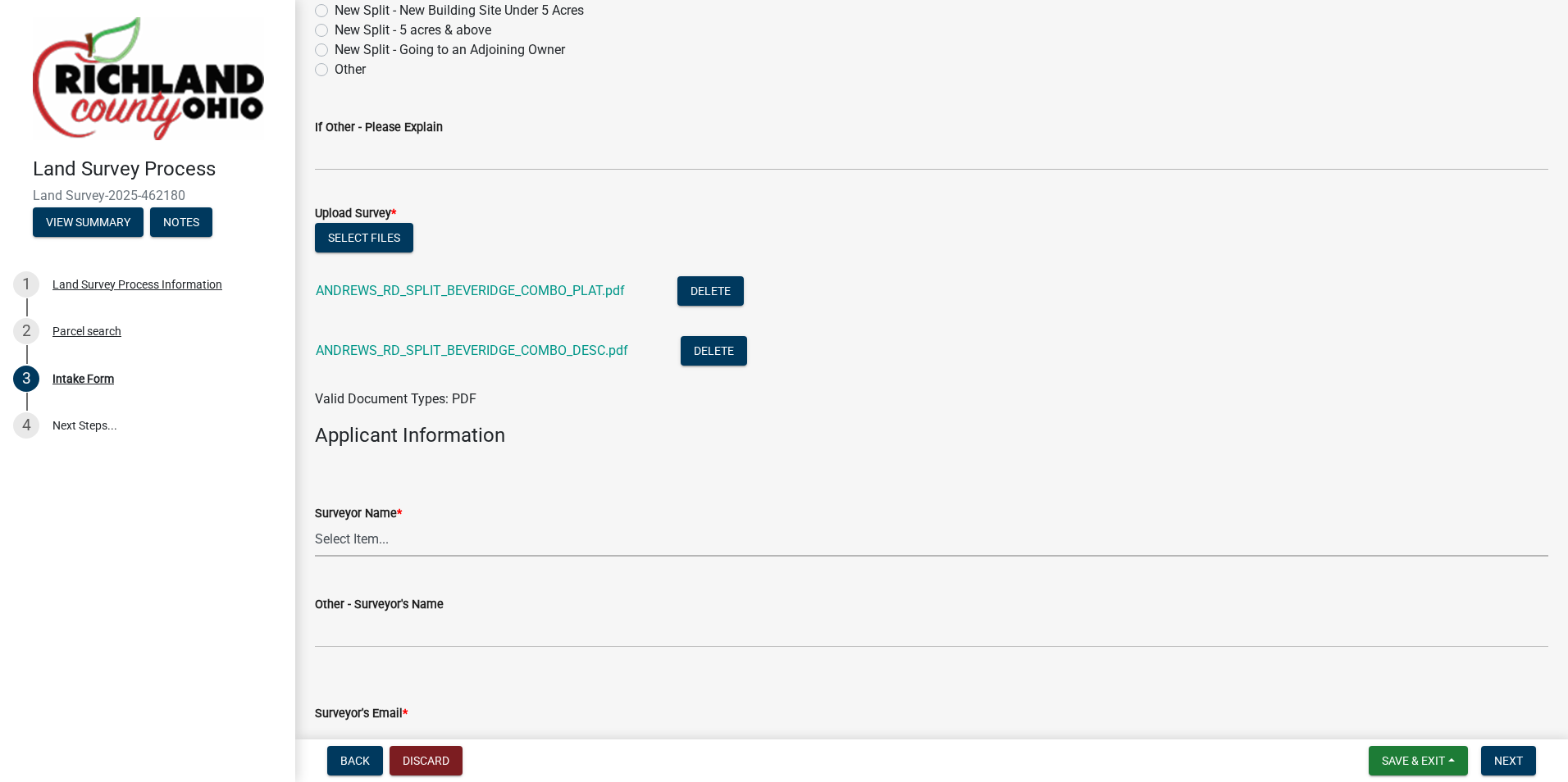
click at [377, 541] on select "Select Item... [PERSON_NAME], [PERSON_NAME], [PERSON_NAME], [PERSON_NAME], [PER…" at bounding box center [931, 540] width 1233 height 34
click at [315, 523] on select "Select Item... [PERSON_NAME], [PERSON_NAME], [PERSON_NAME], [PERSON_NAME], [PER…" at bounding box center [931, 540] width 1233 height 34
select select "e3ca45da-66a7-4348-bdb2-aae22e64458a"
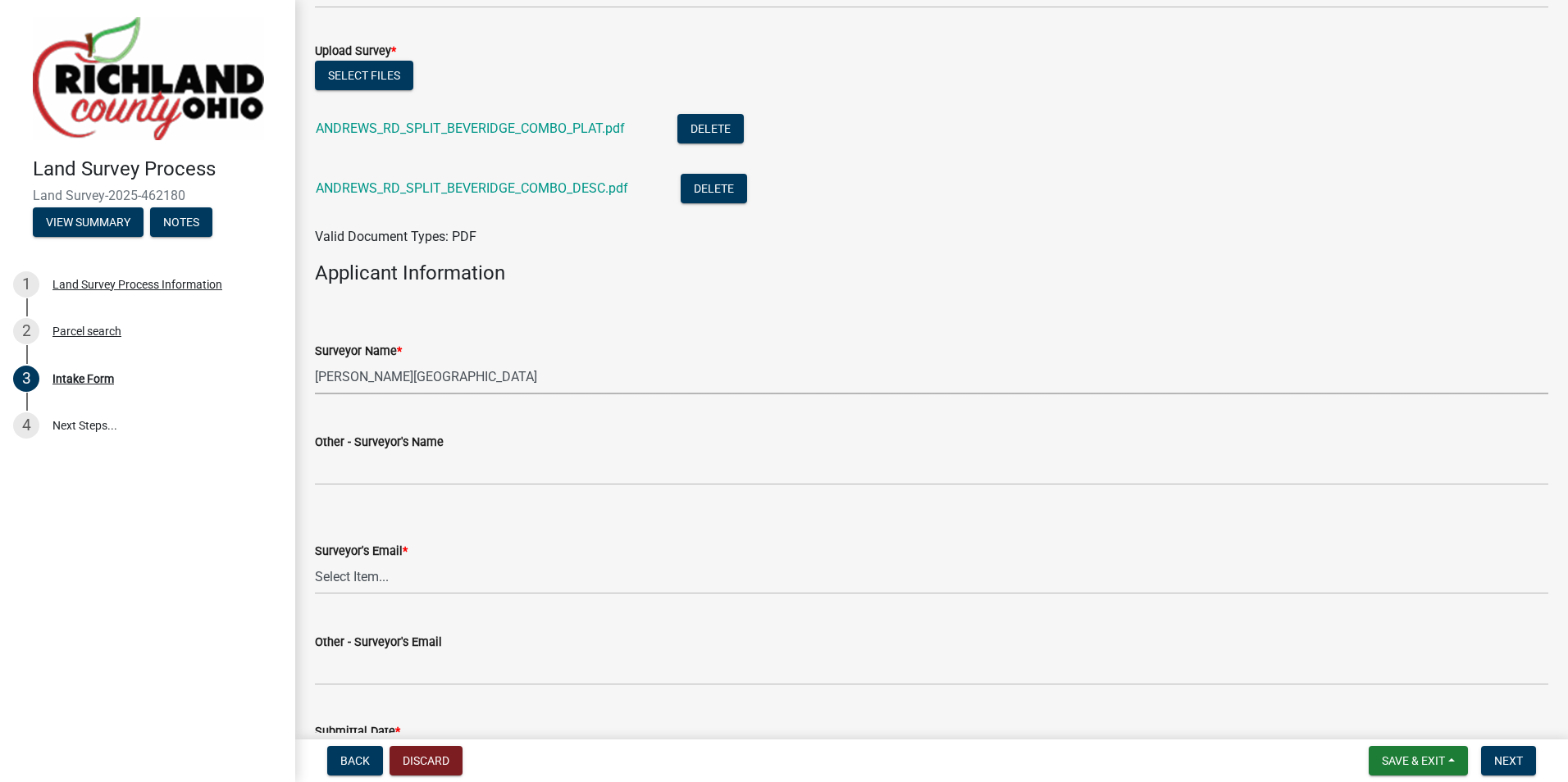
scroll to position [1067, 0]
click at [383, 576] on select "Select Item... [EMAIL_ADDRESS][DOMAIN_NAME] [EMAIL_ADDRESS][DOMAIN_NAME] [EMAIL…" at bounding box center [931, 577] width 1233 height 34
click at [315, 560] on select "Select Item... [EMAIL_ADDRESS][DOMAIN_NAME] [EMAIL_ADDRESS][DOMAIN_NAME] [EMAIL…" at bounding box center [931, 577] width 1233 height 34
select select "5c0a573e-17ec-4098-be21-054cfa68ffd7"
click at [1515, 758] on span "Next" at bounding box center [1509, 761] width 28 height 13
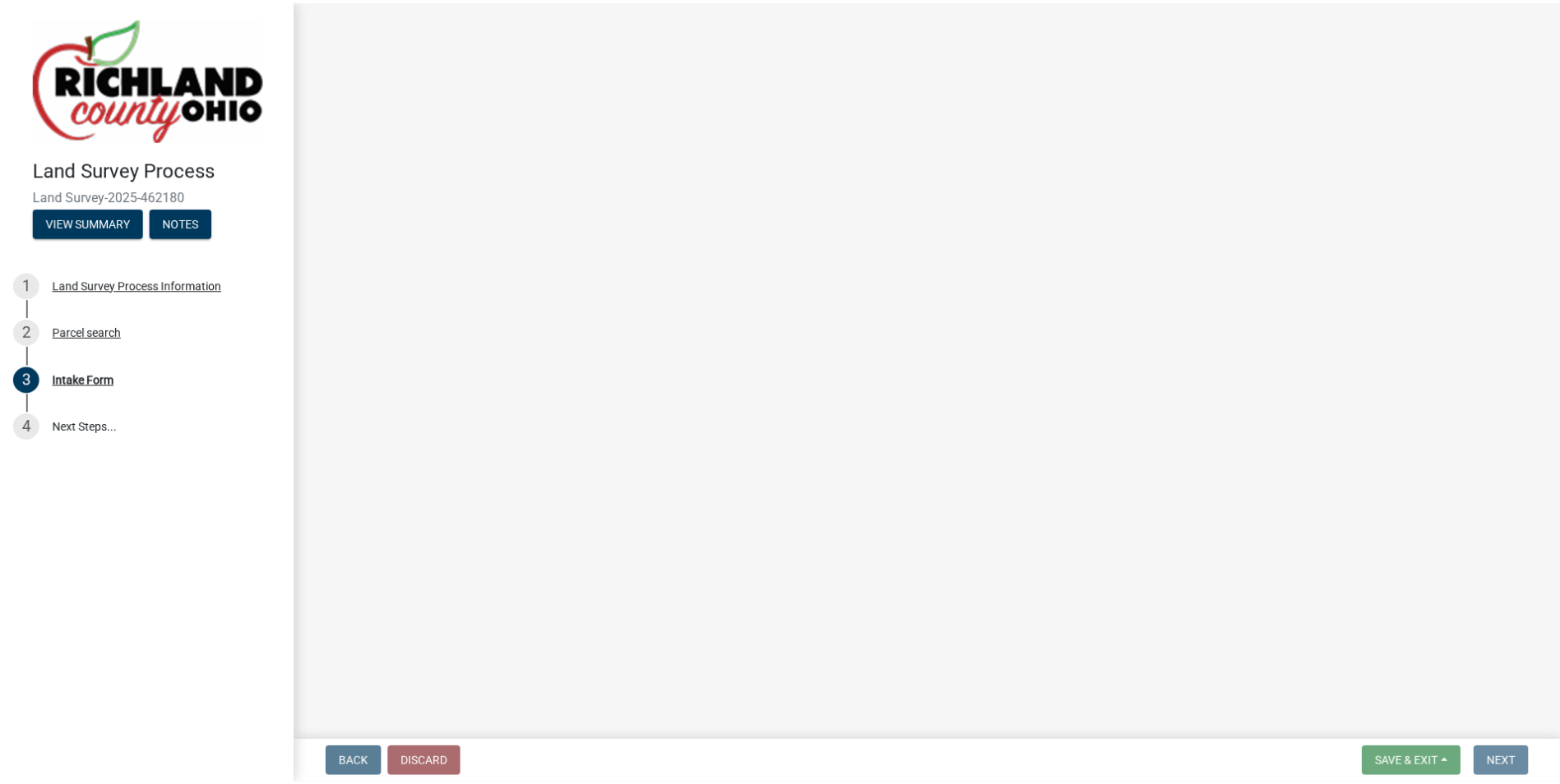
scroll to position [0, 0]
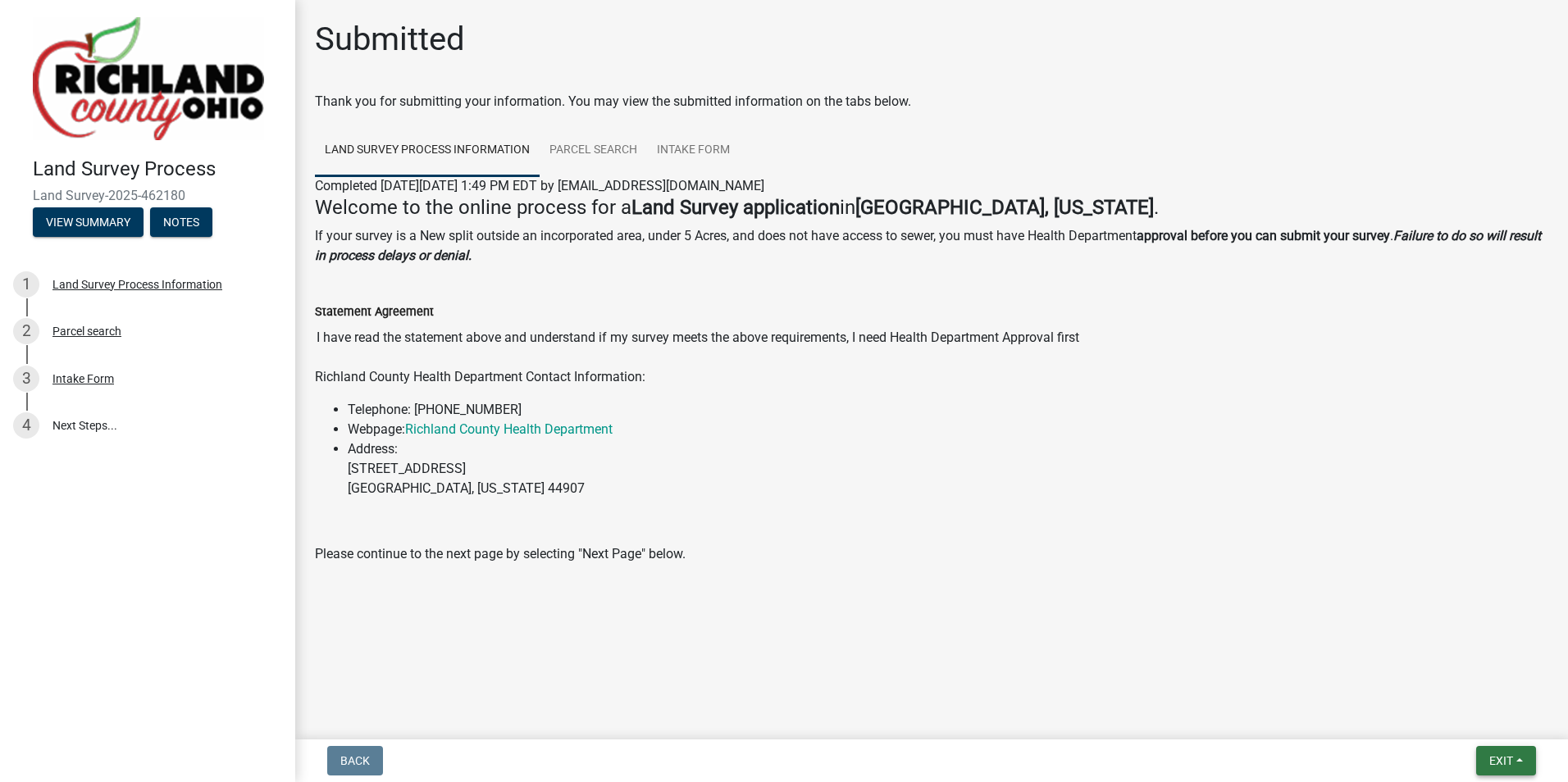
drag, startPoint x: 1493, startPoint y: 760, endPoint x: 1485, endPoint y: 733, distance: 28.2
click at [1495, 760] on span "Exit" at bounding box center [1501, 761] width 24 height 13
click at [1472, 718] on button "Save & Exit" at bounding box center [1470, 719] width 131 height 40
